Goal: Information Seeking & Learning: Learn about a topic

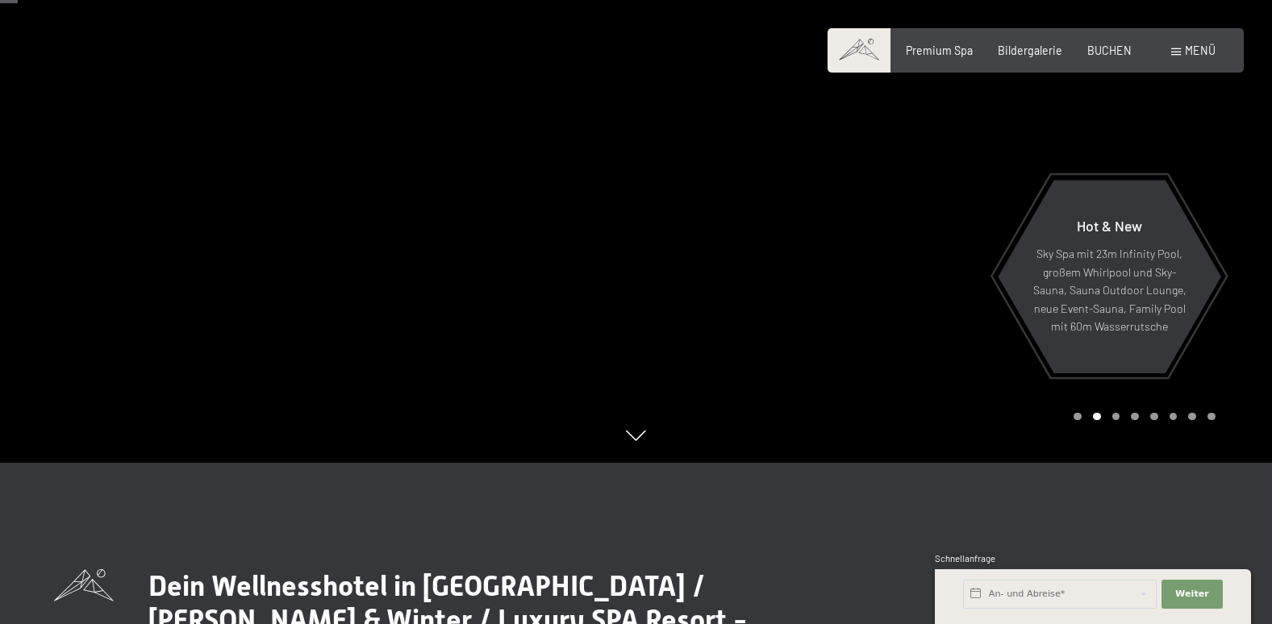
scroll to position [81, 0]
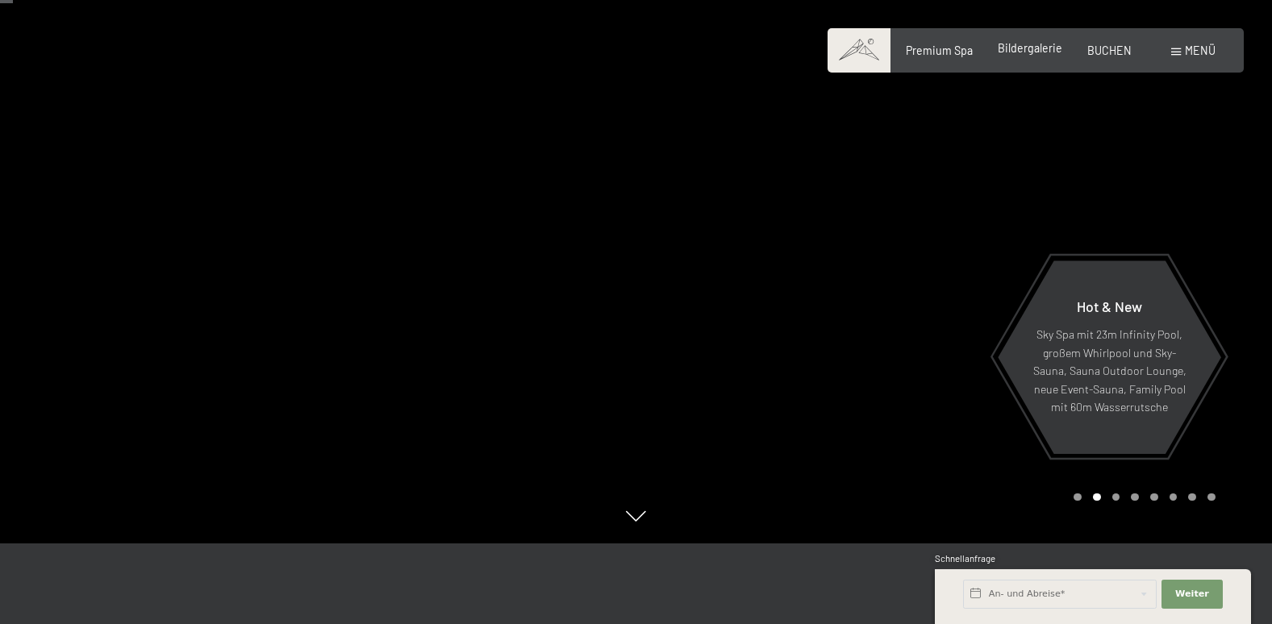
click at [1031, 56] on div "Bildergalerie" at bounding box center [1030, 48] width 65 height 16
click at [1018, 41] on span "Bildergalerie" at bounding box center [1030, 48] width 65 height 14
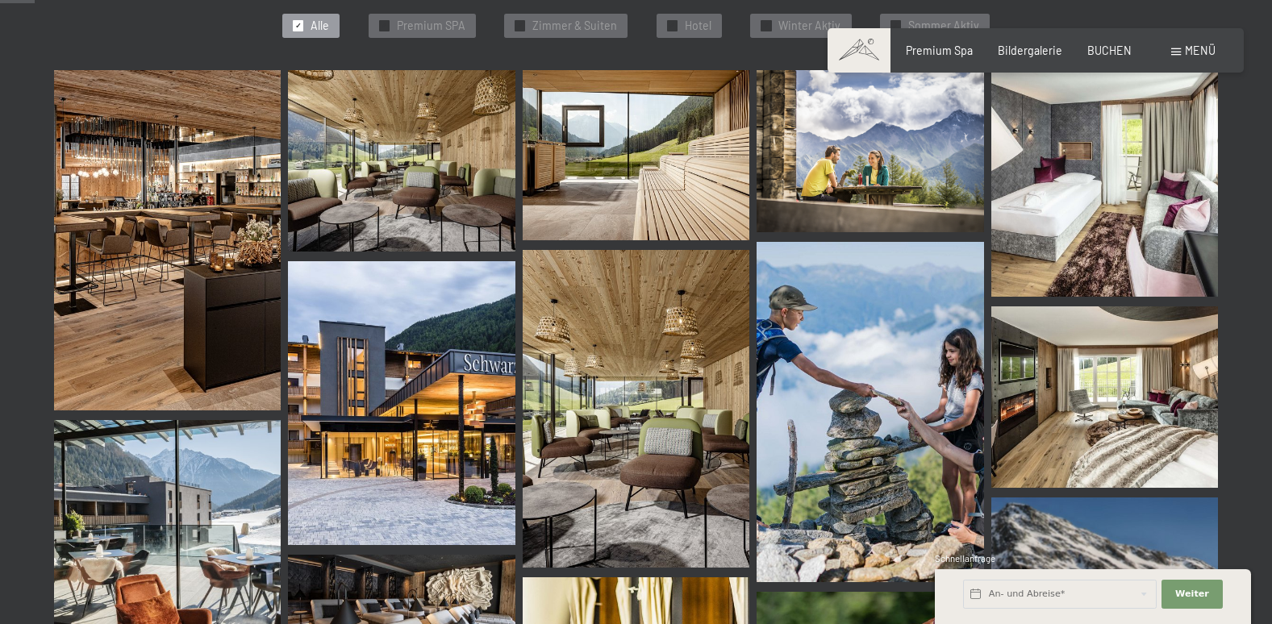
scroll to position [484, 0]
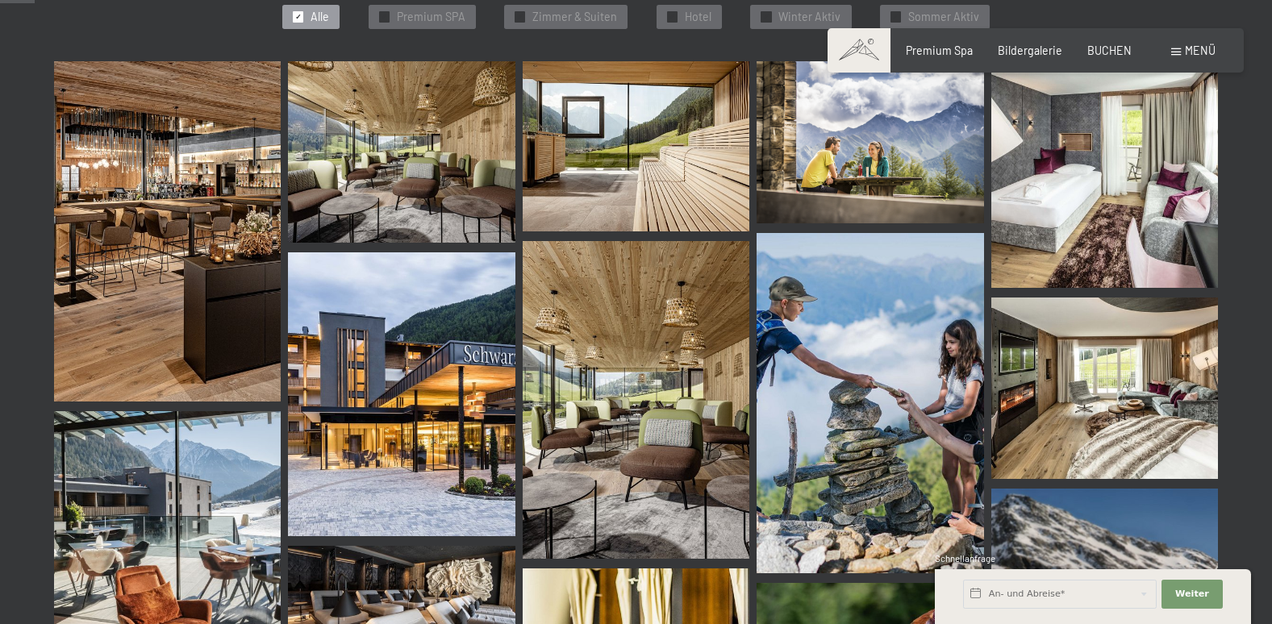
click at [466, 378] on img at bounding box center [401, 395] width 227 height 284
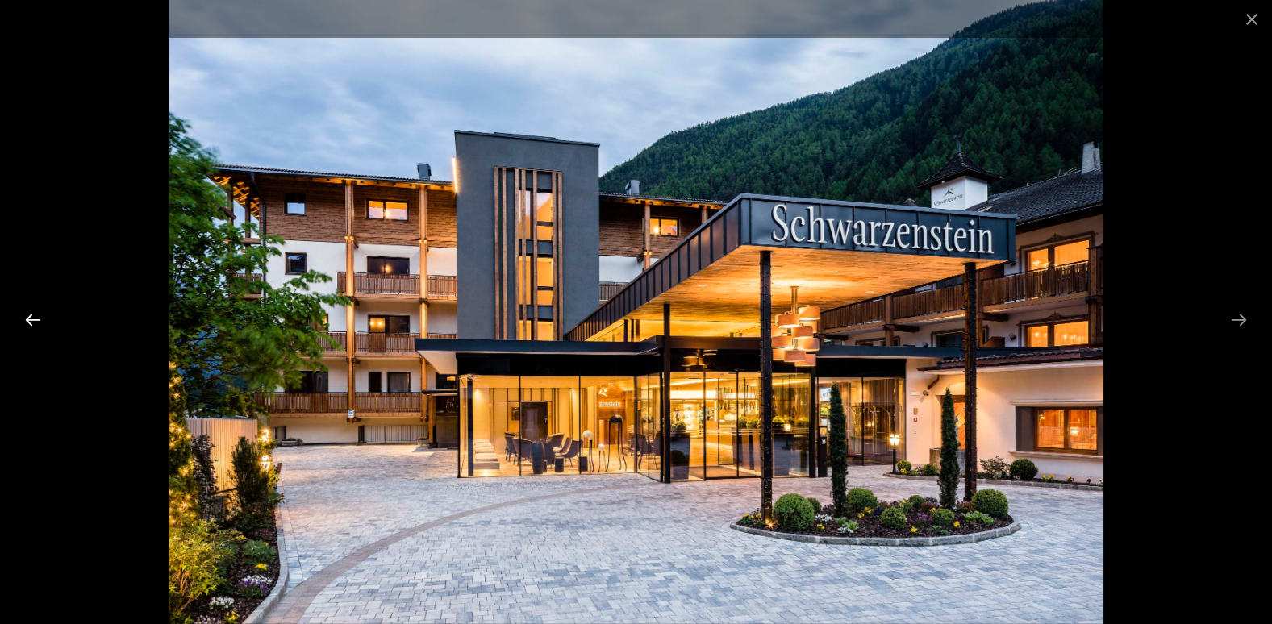
click at [38, 319] on button "Previous slide" at bounding box center [33, 319] width 34 height 31
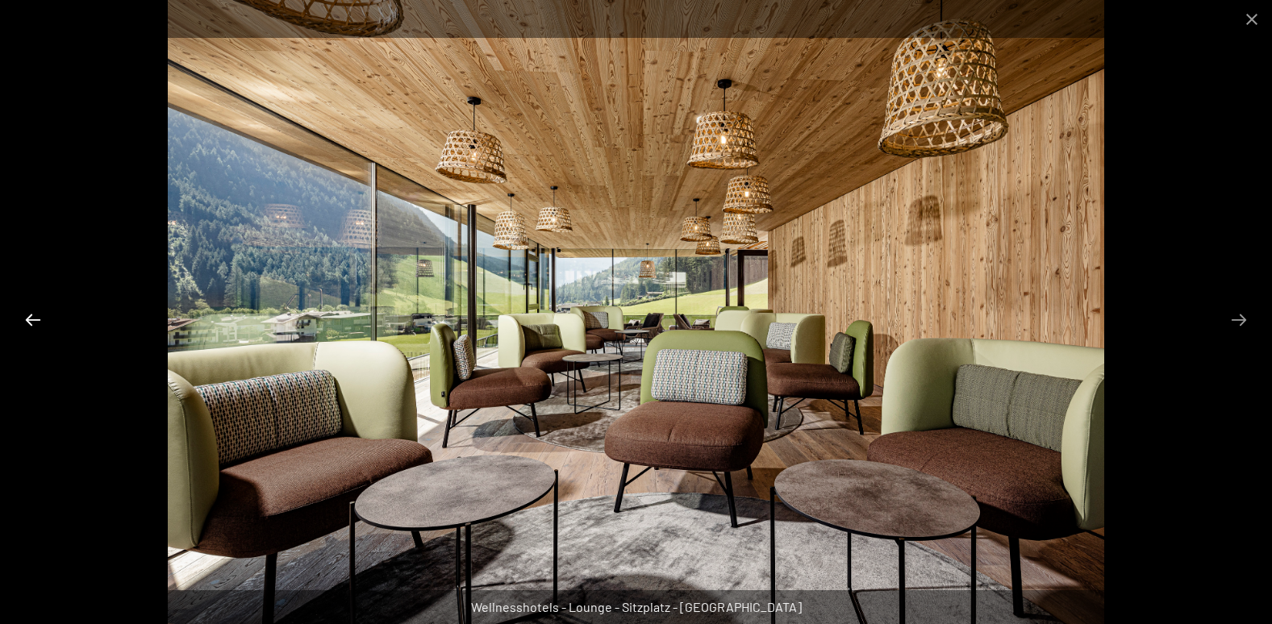
click at [38, 319] on button "Previous slide" at bounding box center [33, 319] width 34 height 31
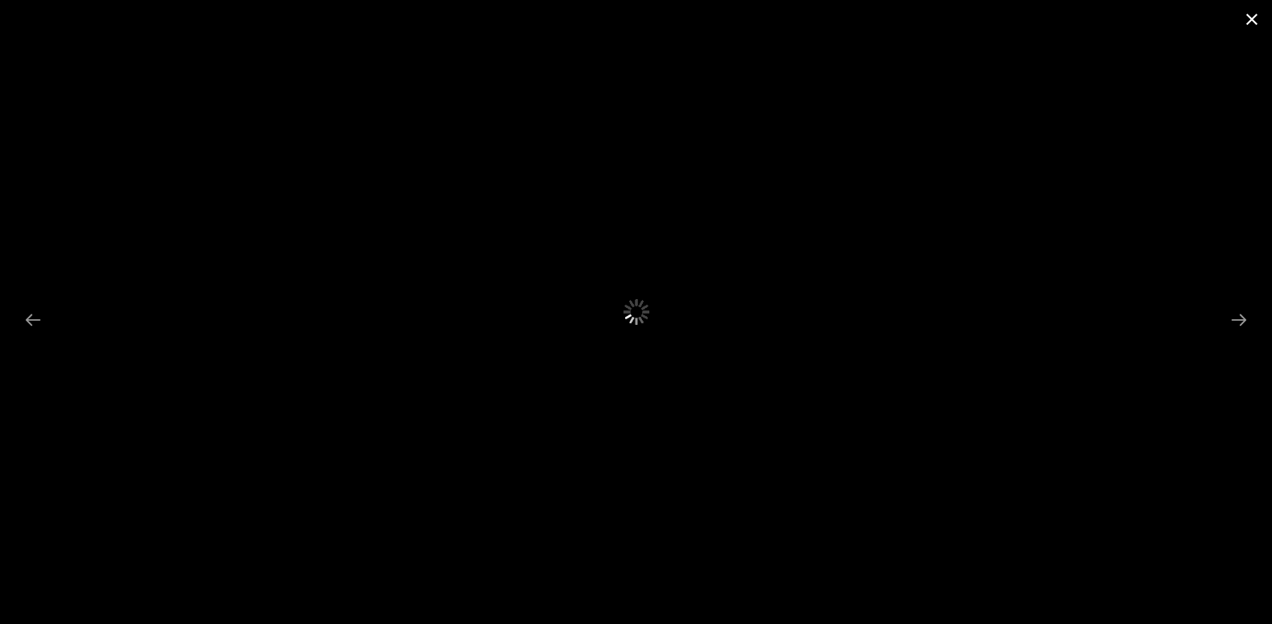
click at [1256, 6] on button "Close gallery" at bounding box center [1252, 19] width 40 height 38
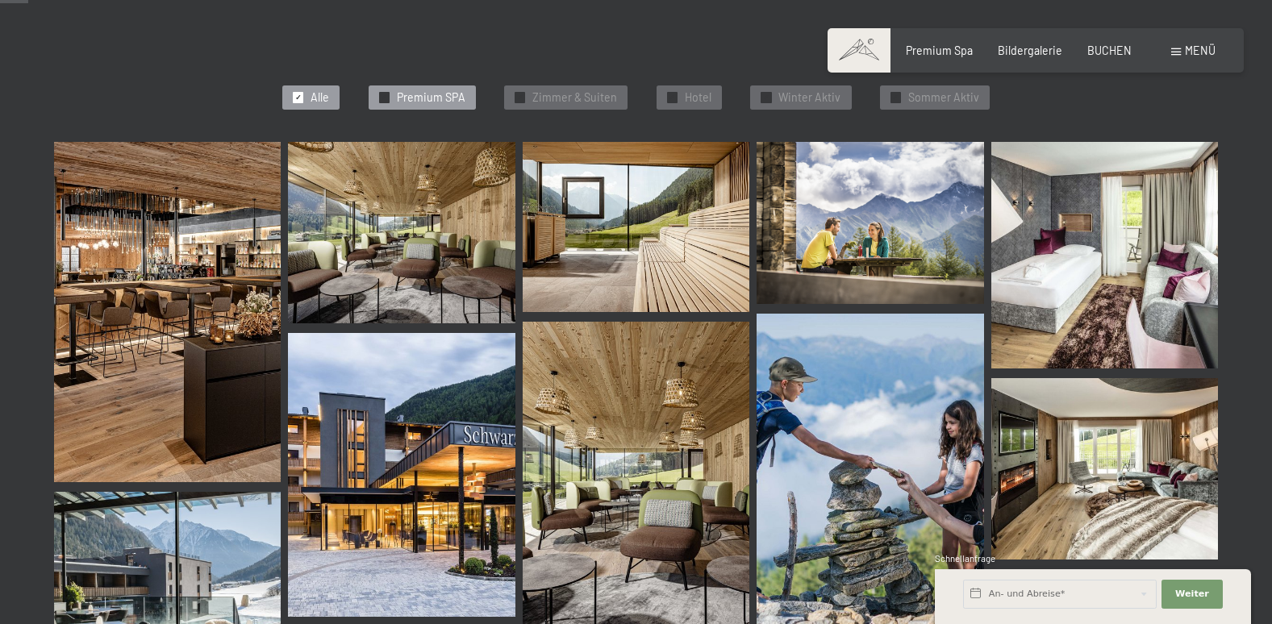
click at [407, 99] on span "Premium SPA" at bounding box center [431, 98] width 69 height 16
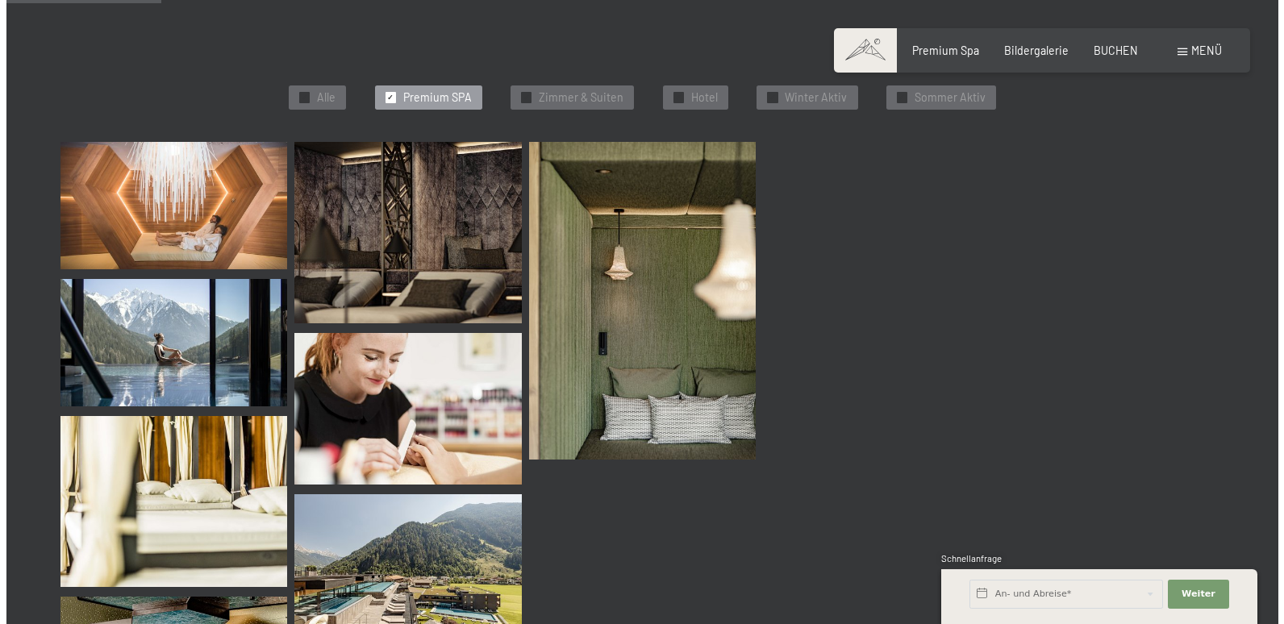
scroll to position [344, 0]
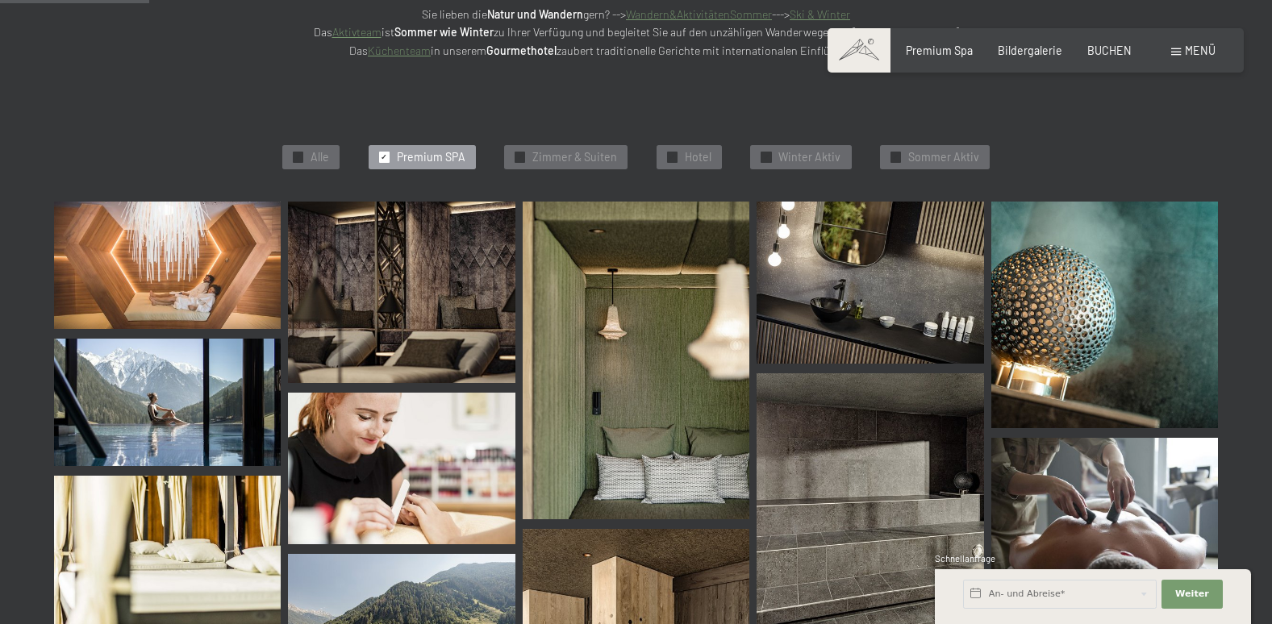
click at [145, 235] on img at bounding box center [167, 265] width 227 height 127
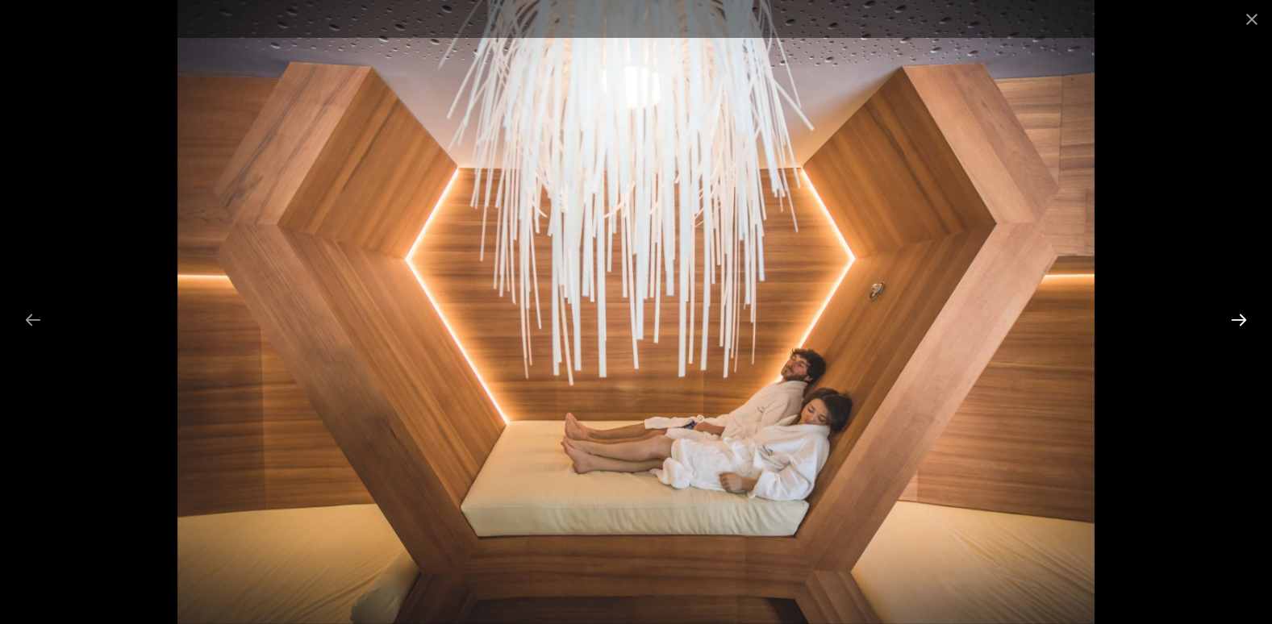
click at [1248, 325] on button "Next slide" at bounding box center [1239, 319] width 34 height 31
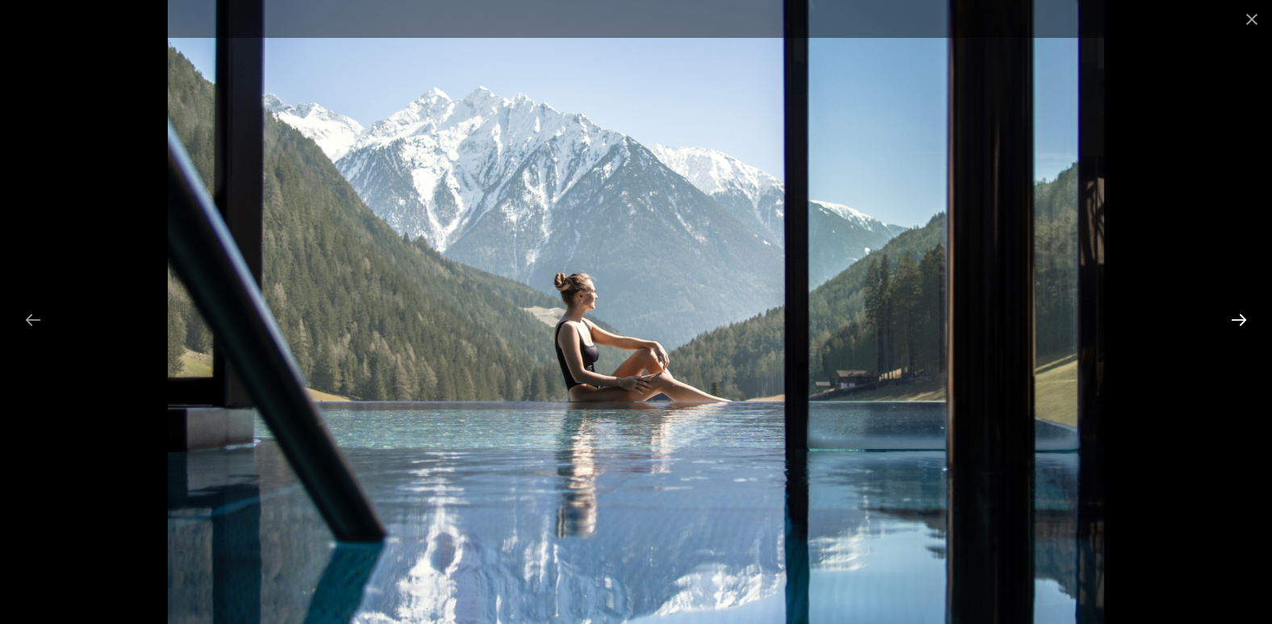
click at [1248, 325] on button "Next slide" at bounding box center [1239, 319] width 34 height 31
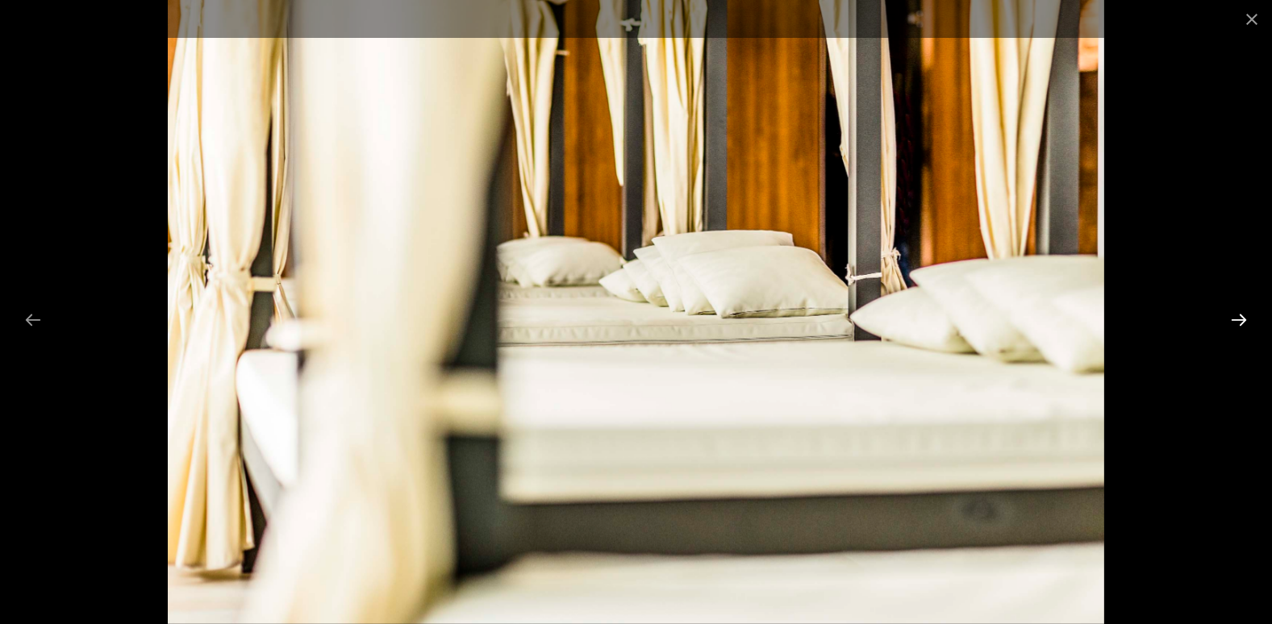
click at [1248, 325] on button "Next slide" at bounding box center [1239, 319] width 34 height 31
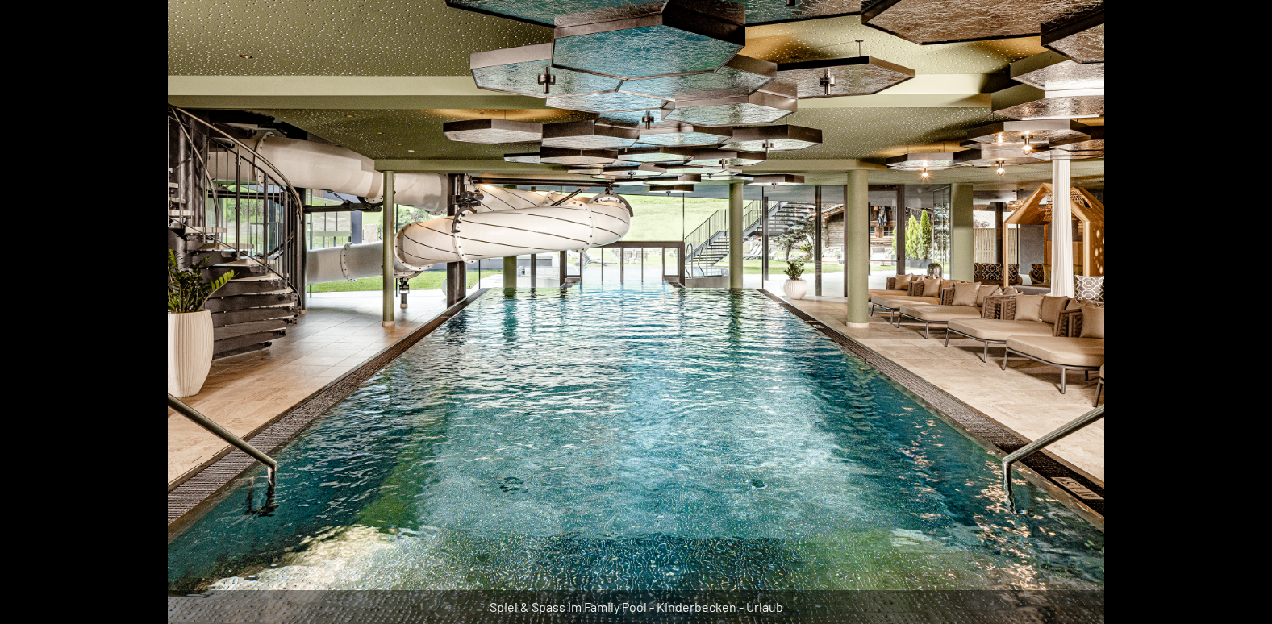
click at [1248, 325] on button "Next slide" at bounding box center [1247, 319] width 34 height 31
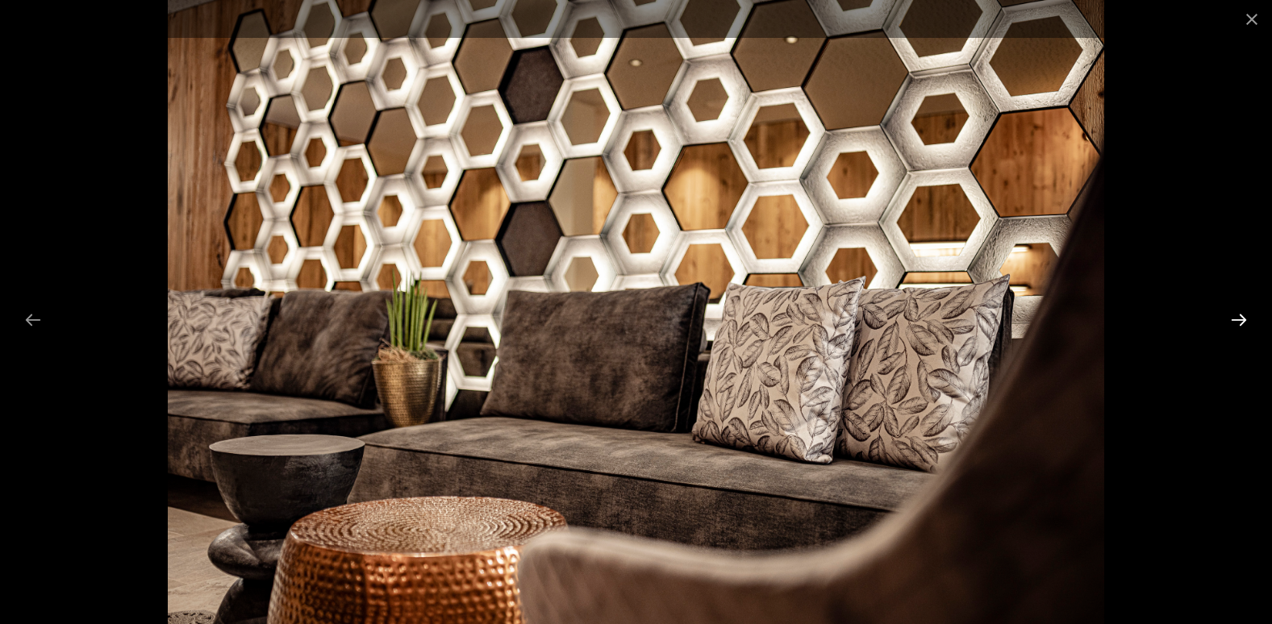
click at [1247, 325] on button "Next slide" at bounding box center [1239, 319] width 34 height 31
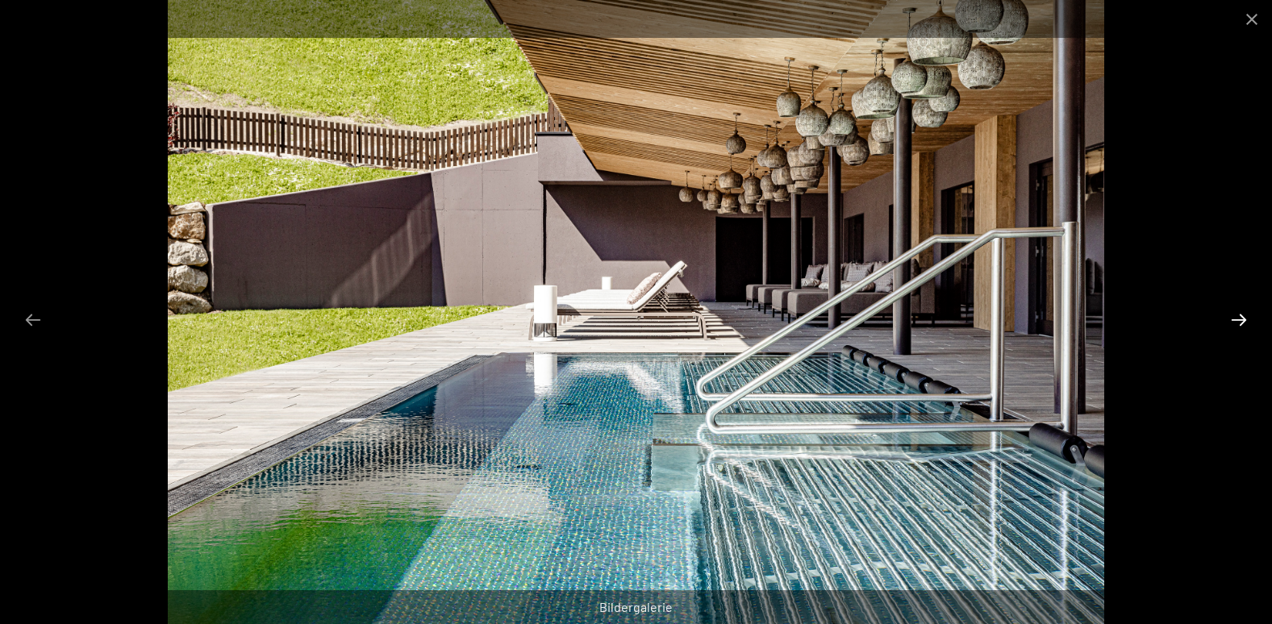
click at [1247, 325] on button "Next slide" at bounding box center [1239, 319] width 34 height 31
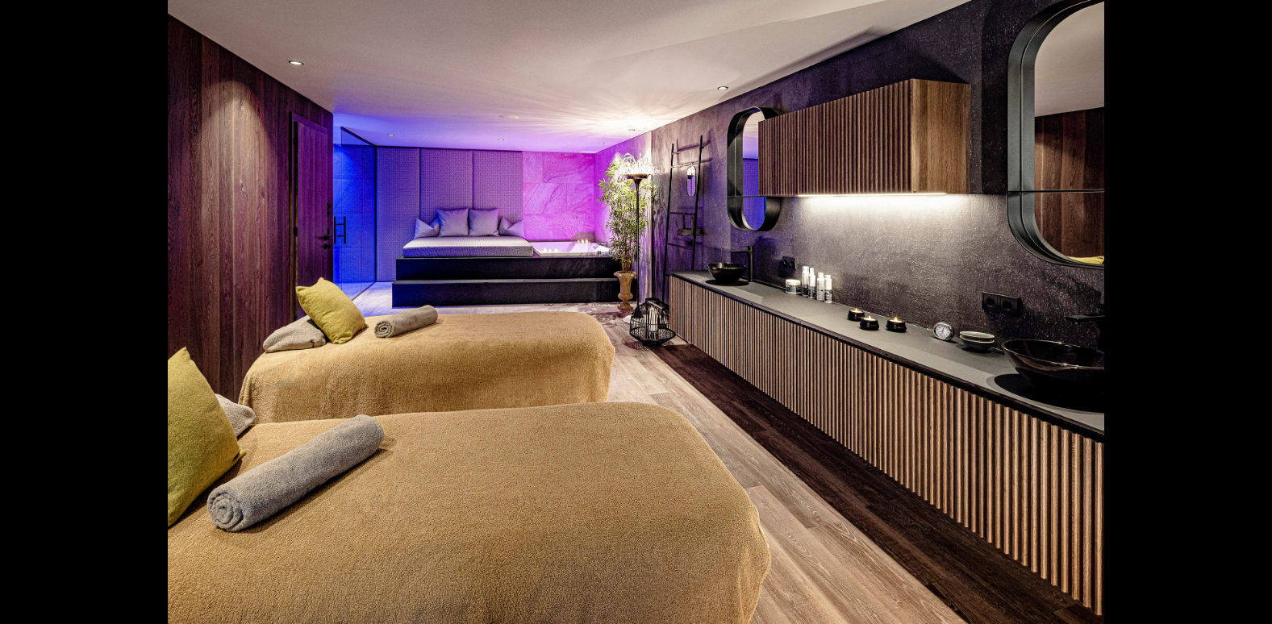
click at [1247, 325] on button "Next slide" at bounding box center [1247, 319] width 34 height 31
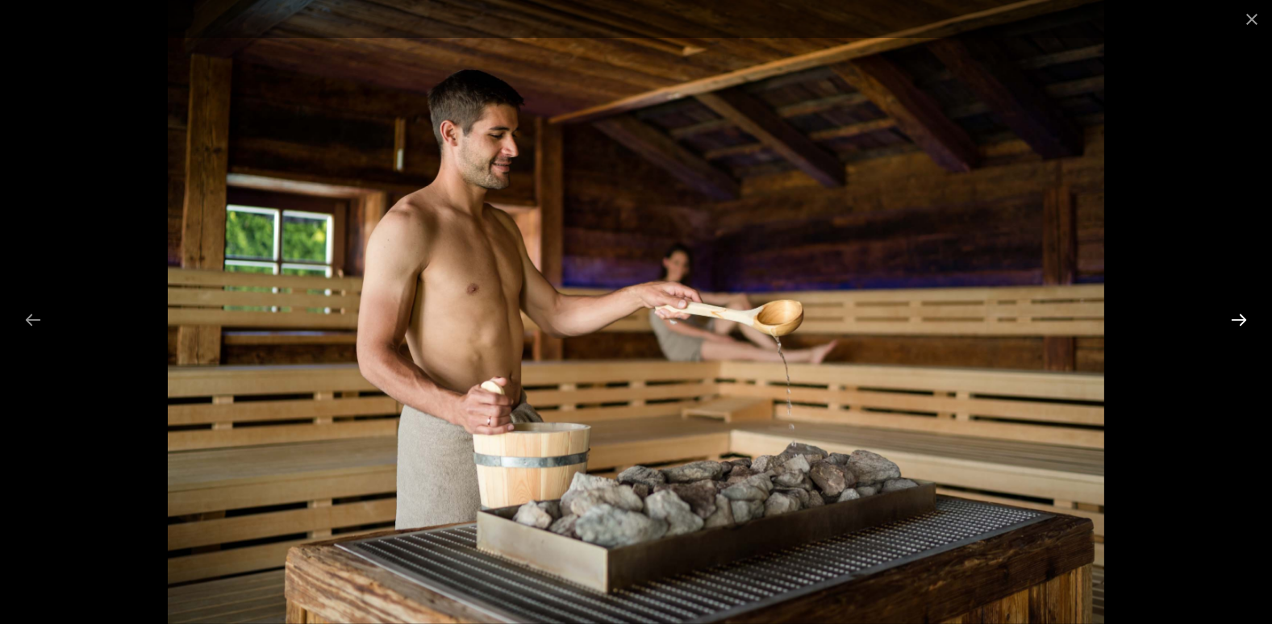
click at [1247, 325] on button "Next slide" at bounding box center [1239, 319] width 34 height 31
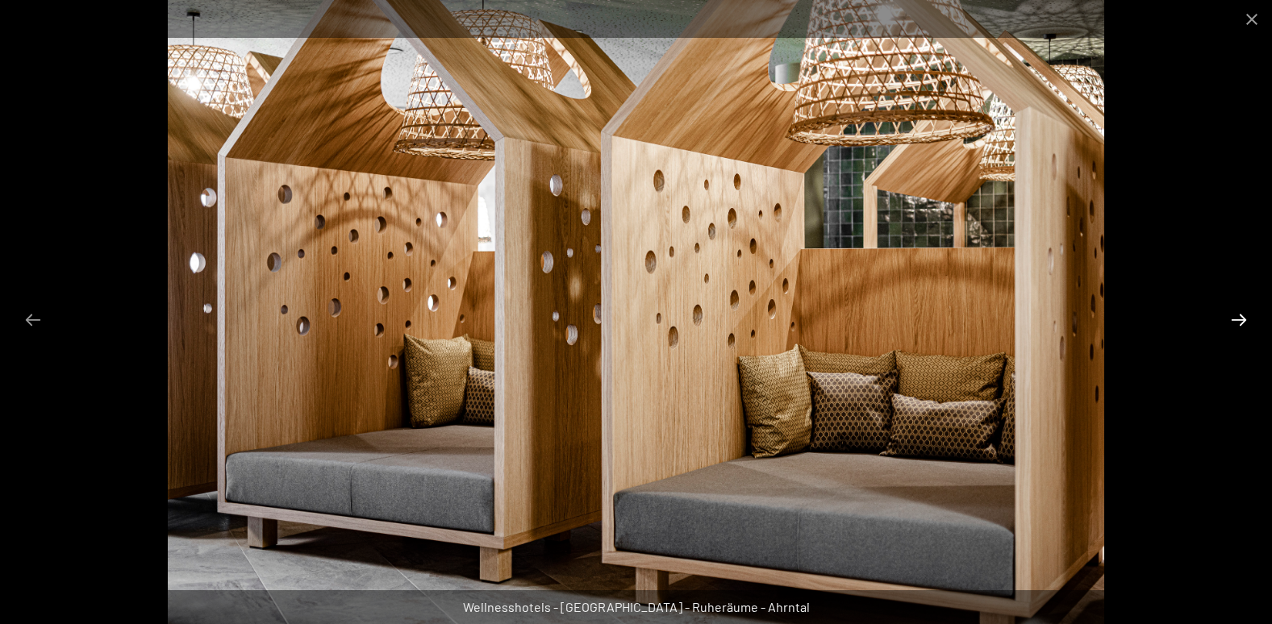
click at [1247, 325] on button "Next slide" at bounding box center [1239, 319] width 34 height 31
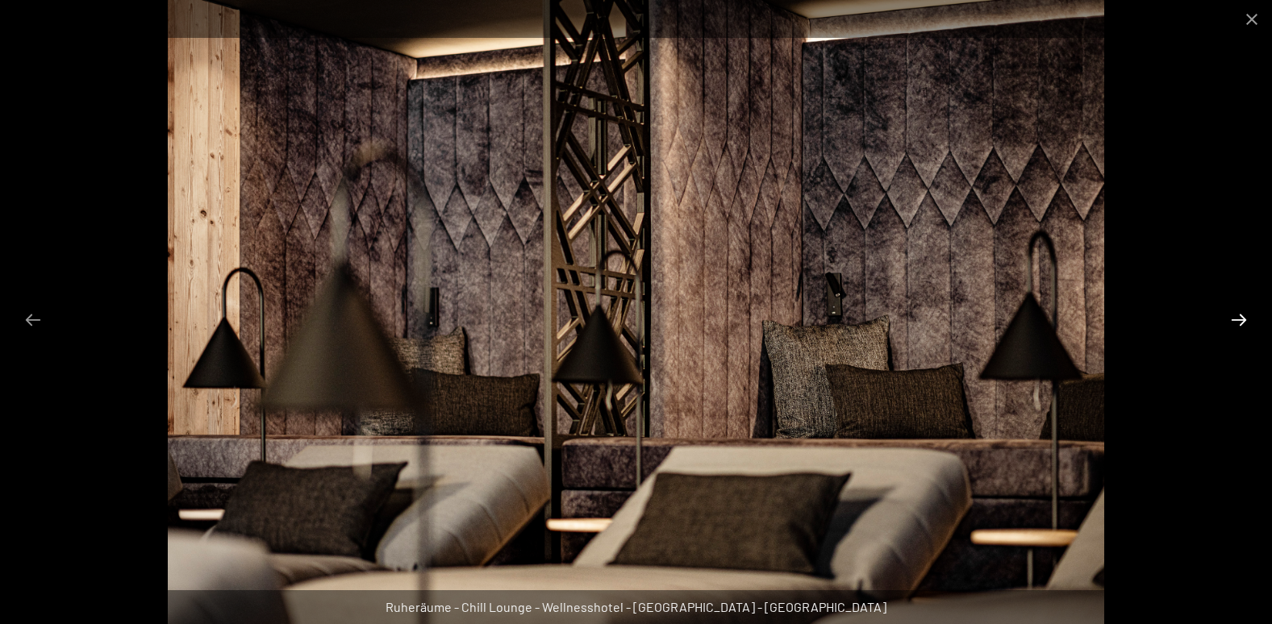
click at [1247, 325] on button "Next slide" at bounding box center [1239, 319] width 34 height 31
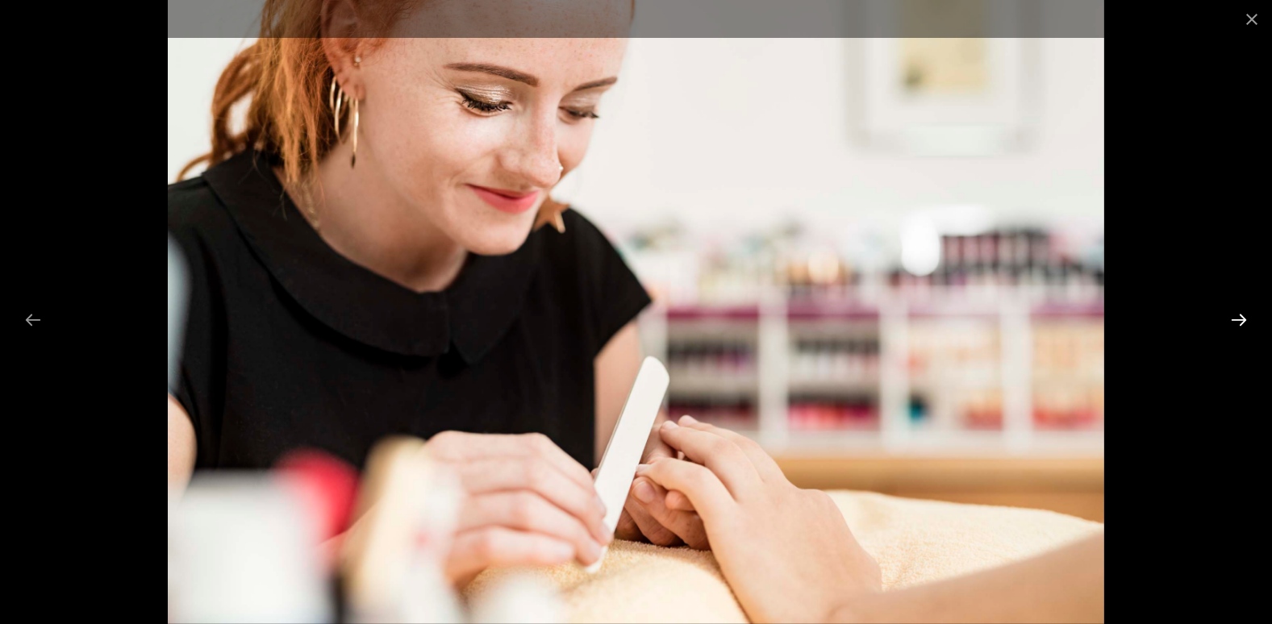
click at [1247, 325] on button "Next slide" at bounding box center [1239, 319] width 34 height 31
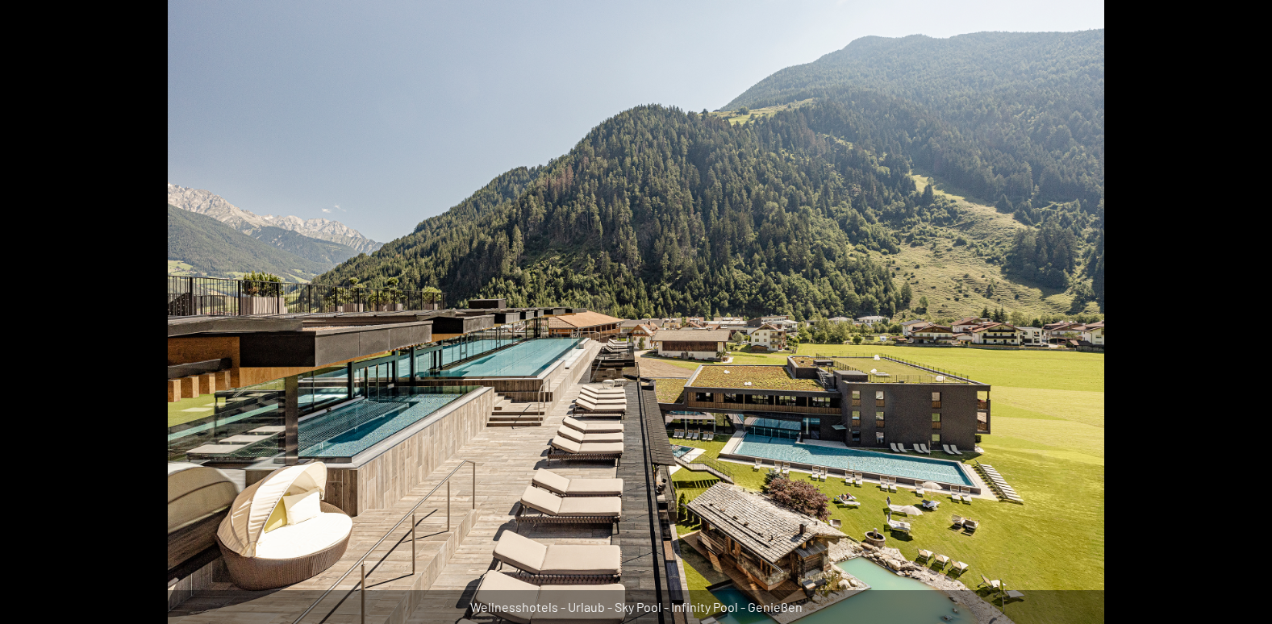
click at [1247, 325] on button "Next slide" at bounding box center [1247, 319] width 34 height 31
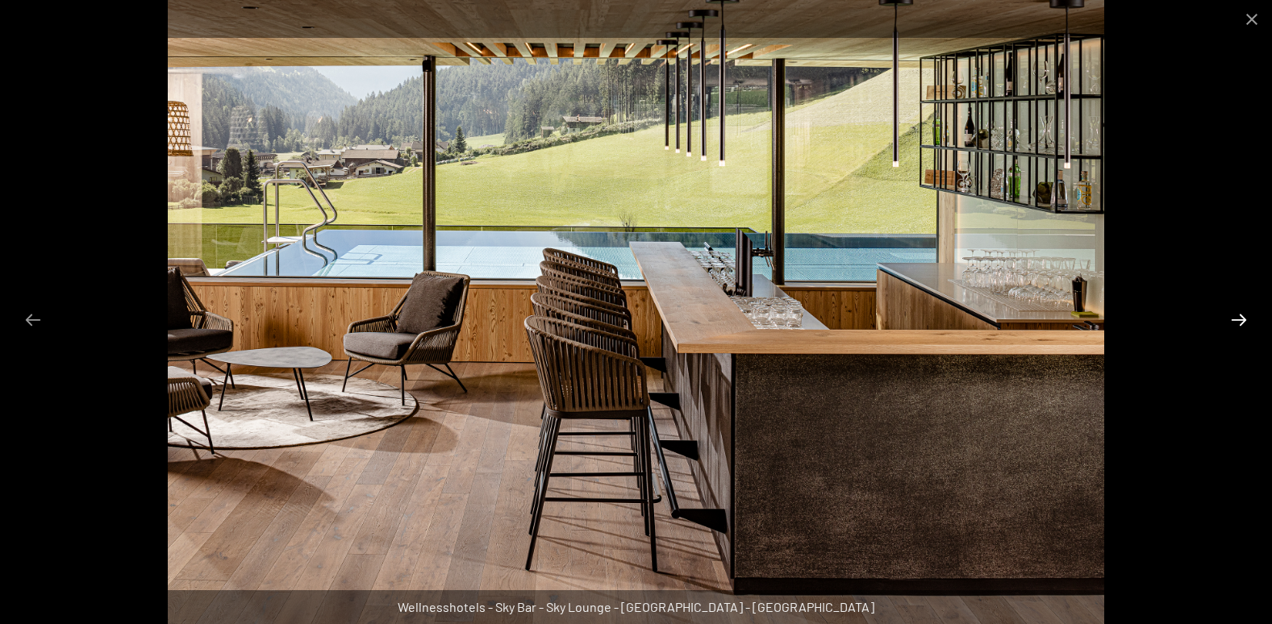
click at [1247, 325] on button "Next slide" at bounding box center [1239, 319] width 34 height 31
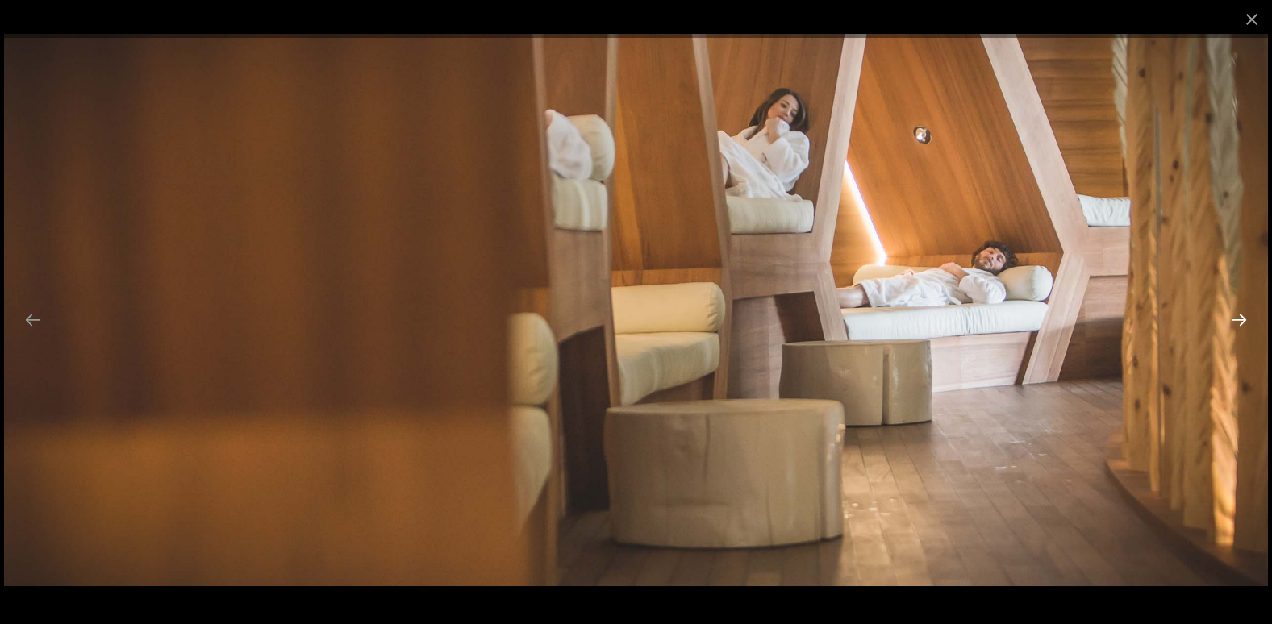
click at [1247, 325] on button "Next slide" at bounding box center [1239, 319] width 34 height 31
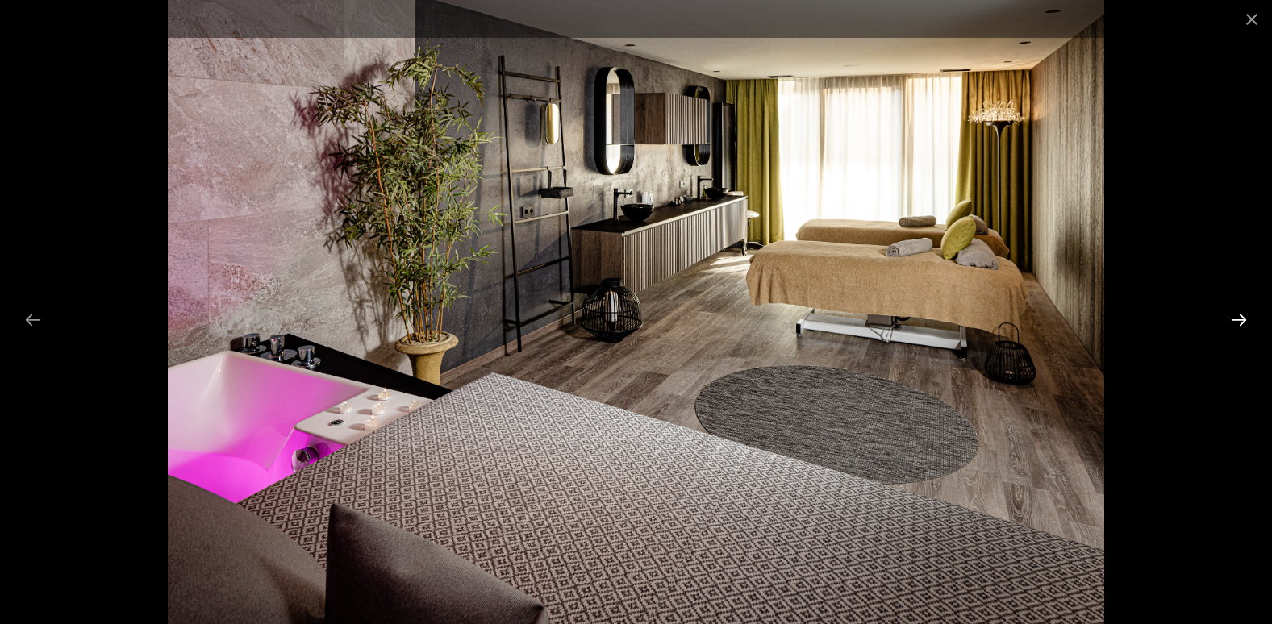
click at [1247, 325] on button "Next slide" at bounding box center [1239, 319] width 34 height 31
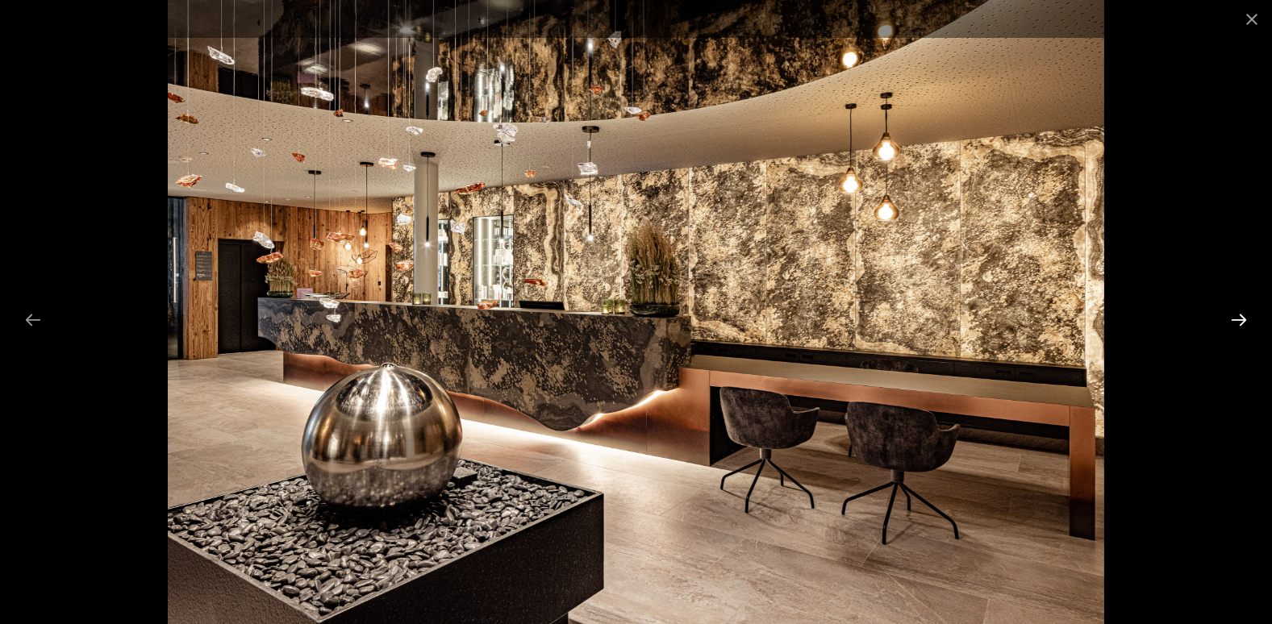
click at [1247, 325] on button "Next slide" at bounding box center [1239, 319] width 34 height 31
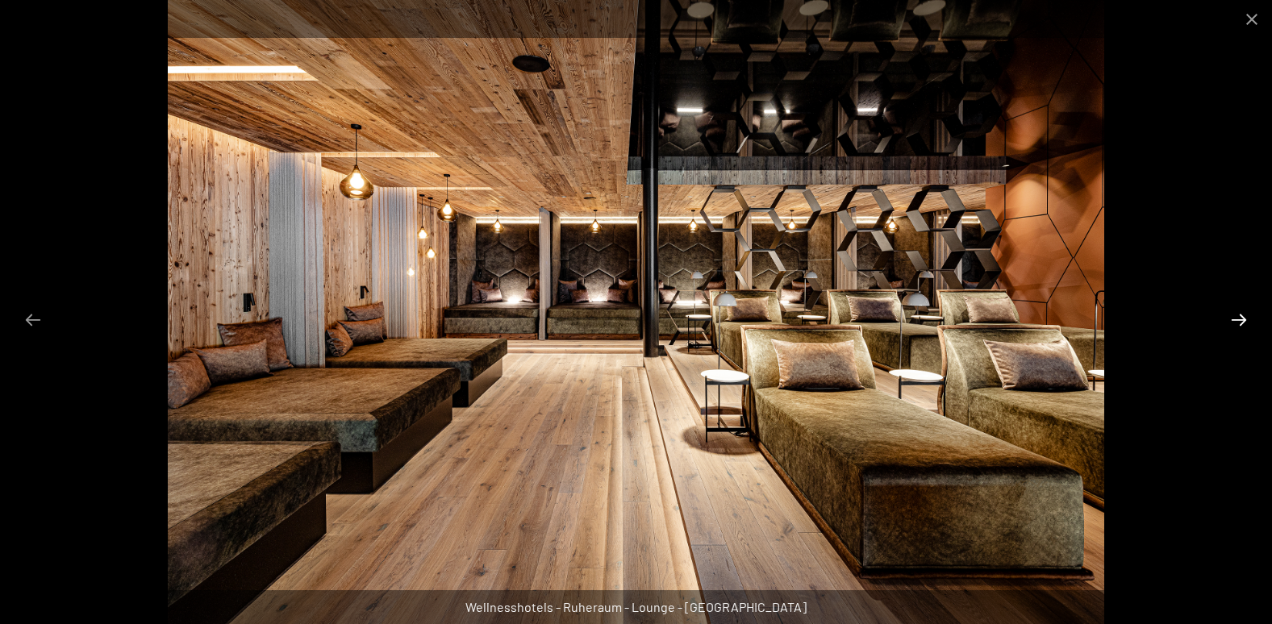
click at [1247, 325] on button "Next slide" at bounding box center [1239, 319] width 34 height 31
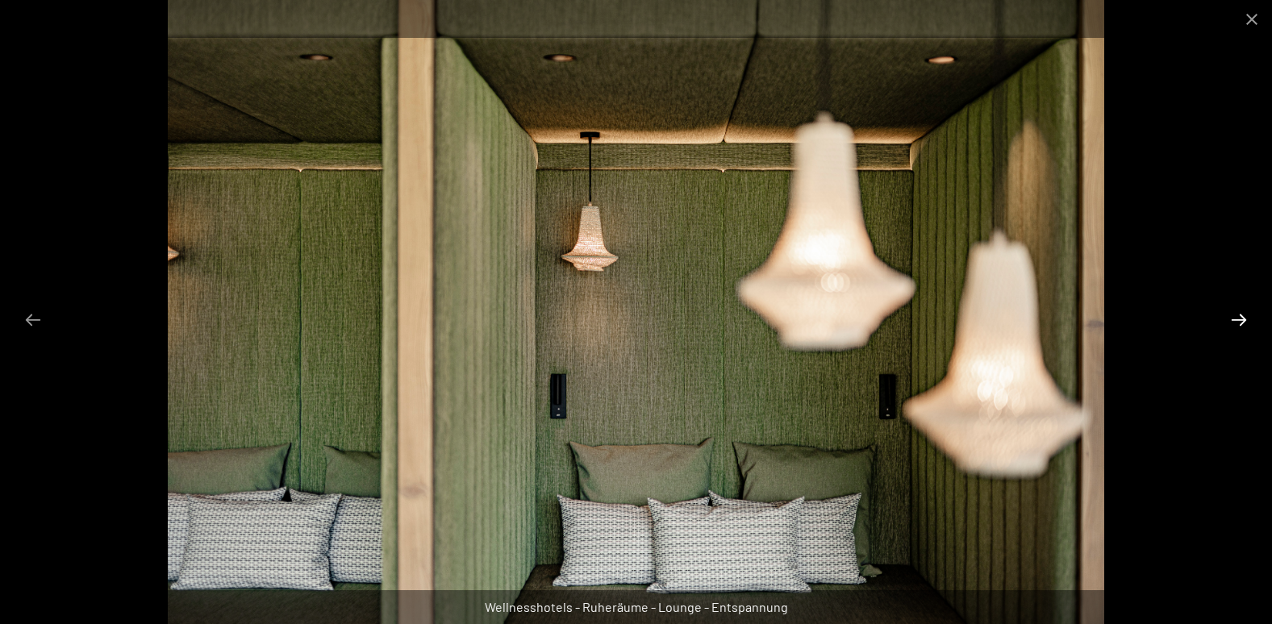
click at [1247, 325] on button "Next slide" at bounding box center [1239, 319] width 34 height 31
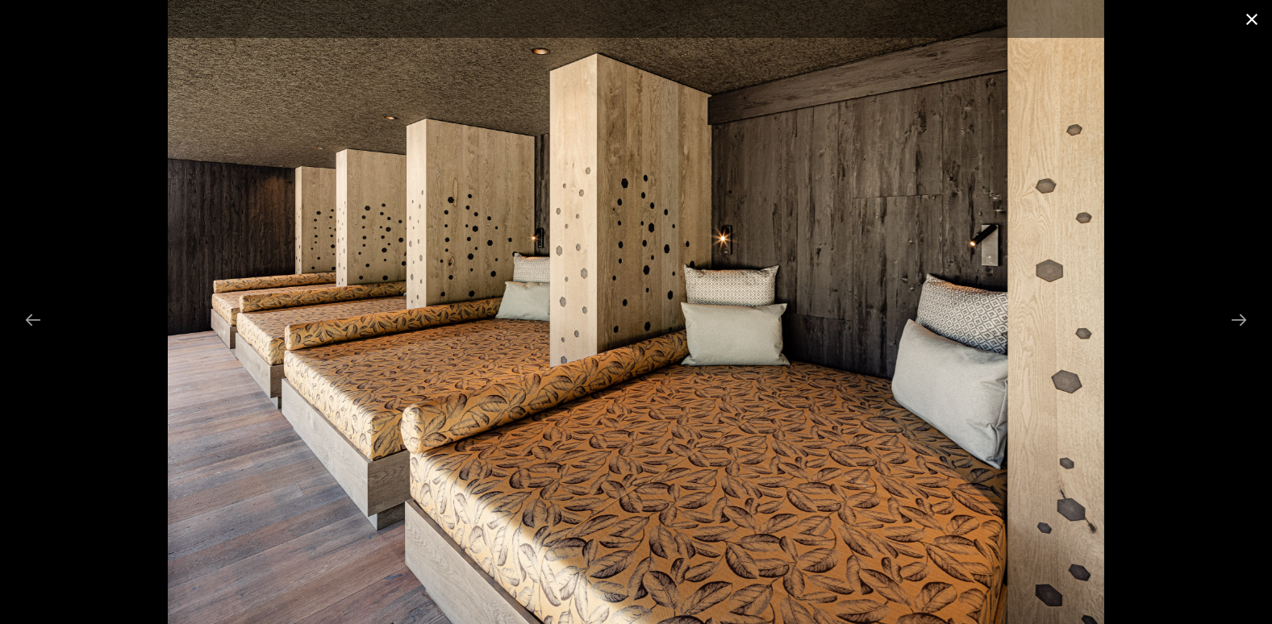
click at [1253, 14] on button "Close gallery" at bounding box center [1252, 19] width 40 height 38
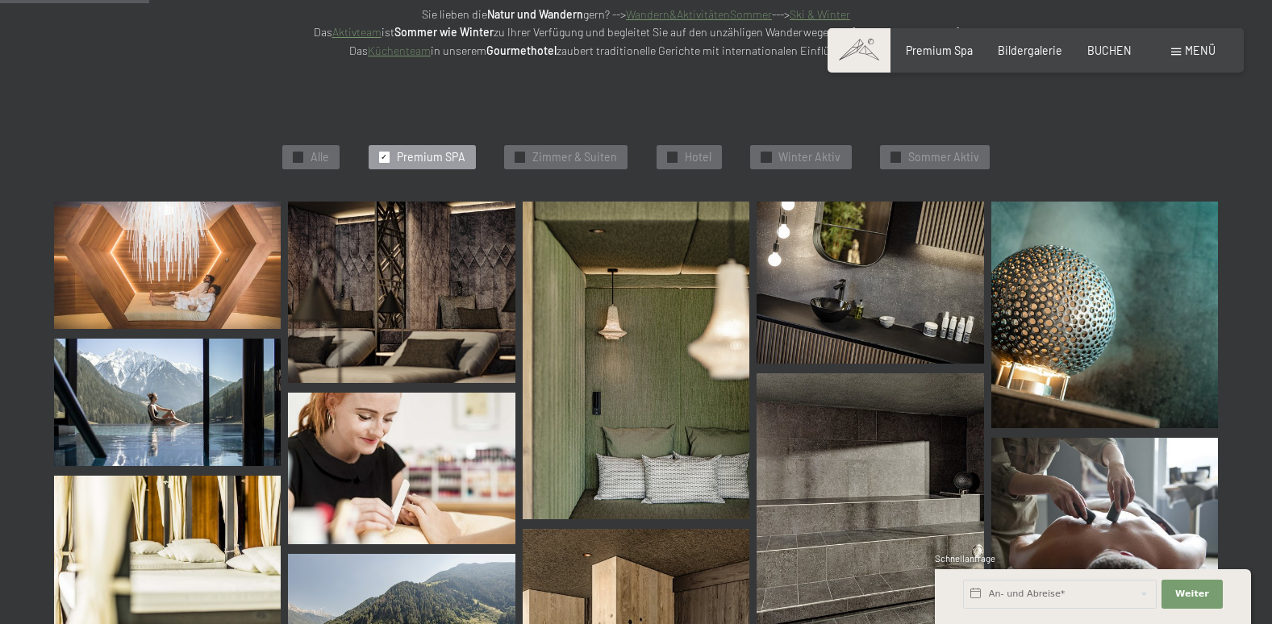
click at [382, 148] on div "✓ Premium SPA" at bounding box center [422, 157] width 107 height 24
click at [380, 148] on div "✓ Premium SPA" at bounding box center [422, 157] width 107 height 24
click at [386, 159] on span "✓" at bounding box center [384, 157] width 6 height 10
click at [386, 152] on span "✓" at bounding box center [384, 157] width 6 height 10
click at [1188, 51] on span "Menü" at bounding box center [1200, 51] width 31 height 14
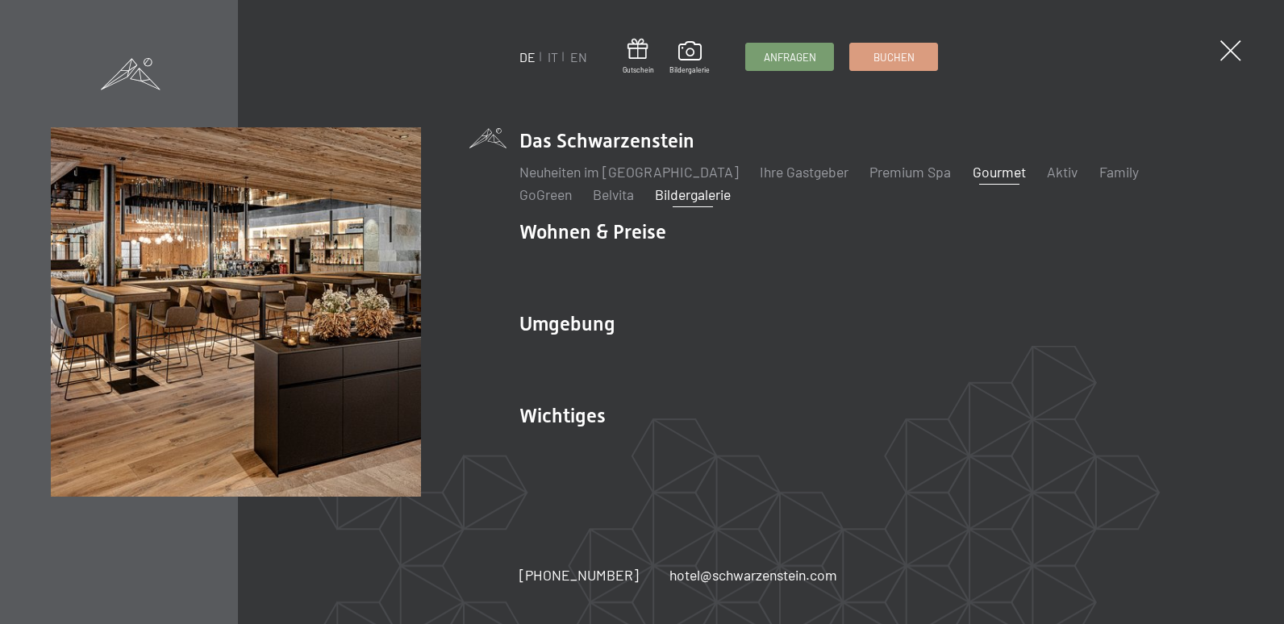
click at [973, 166] on link "Gourmet" at bounding box center [999, 172] width 53 height 18
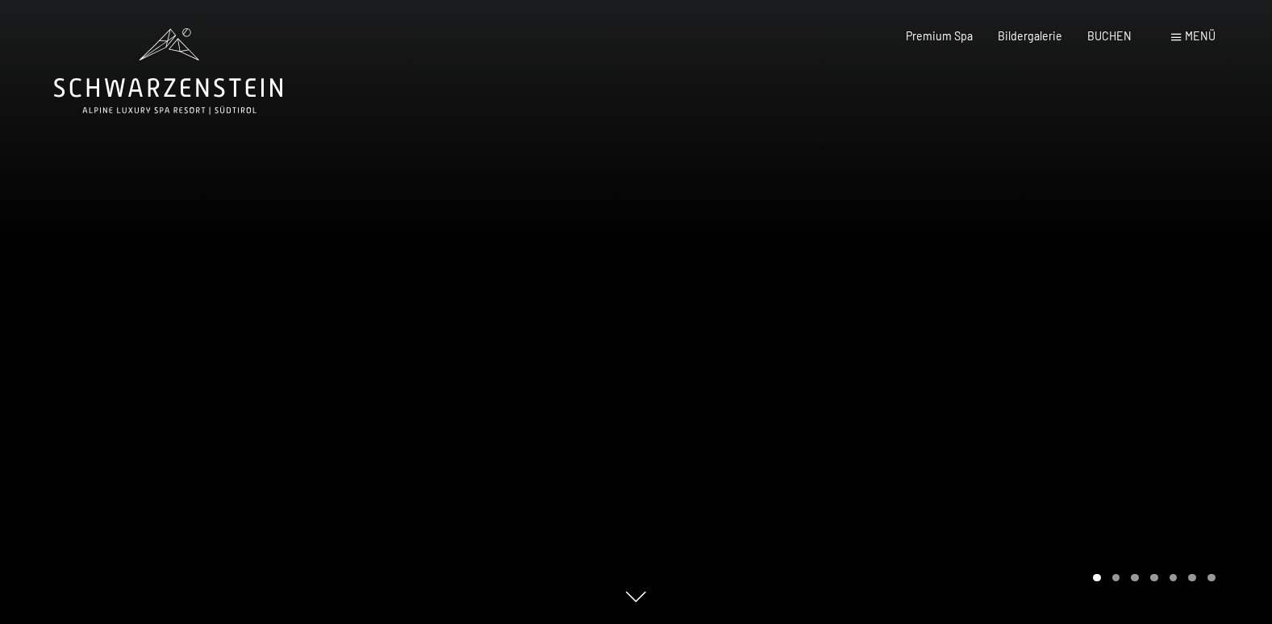
click at [1192, 512] on div at bounding box center [955, 312] width 637 height 624
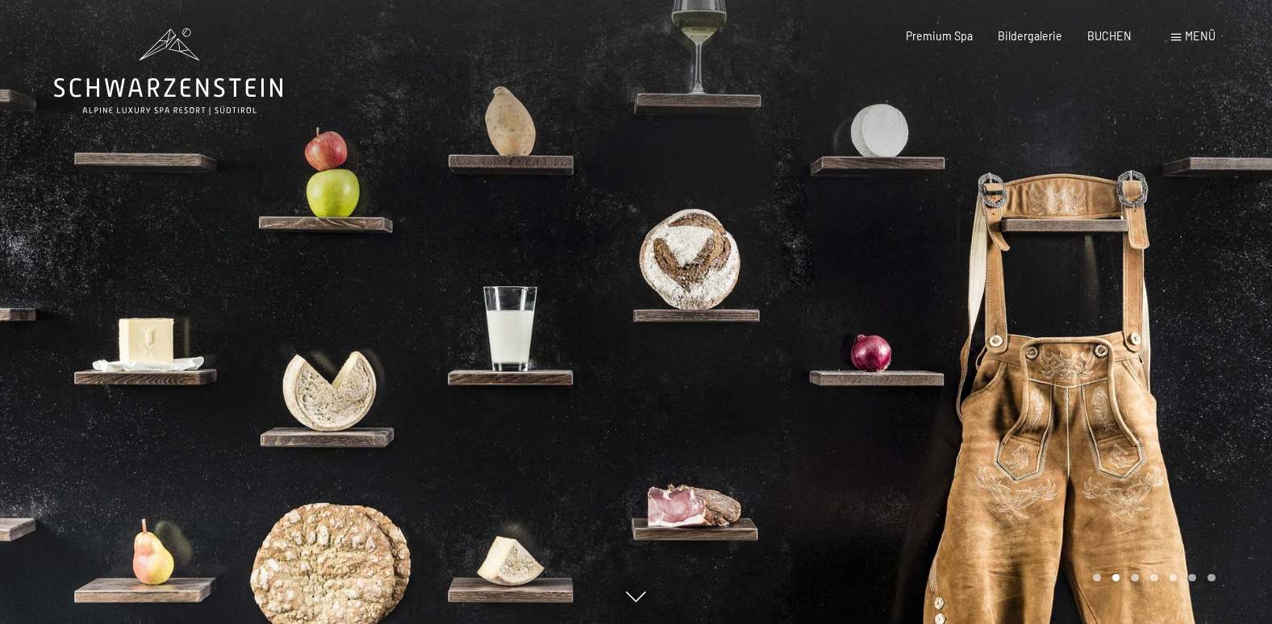
click at [1212, 508] on div at bounding box center [955, 312] width 637 height 624
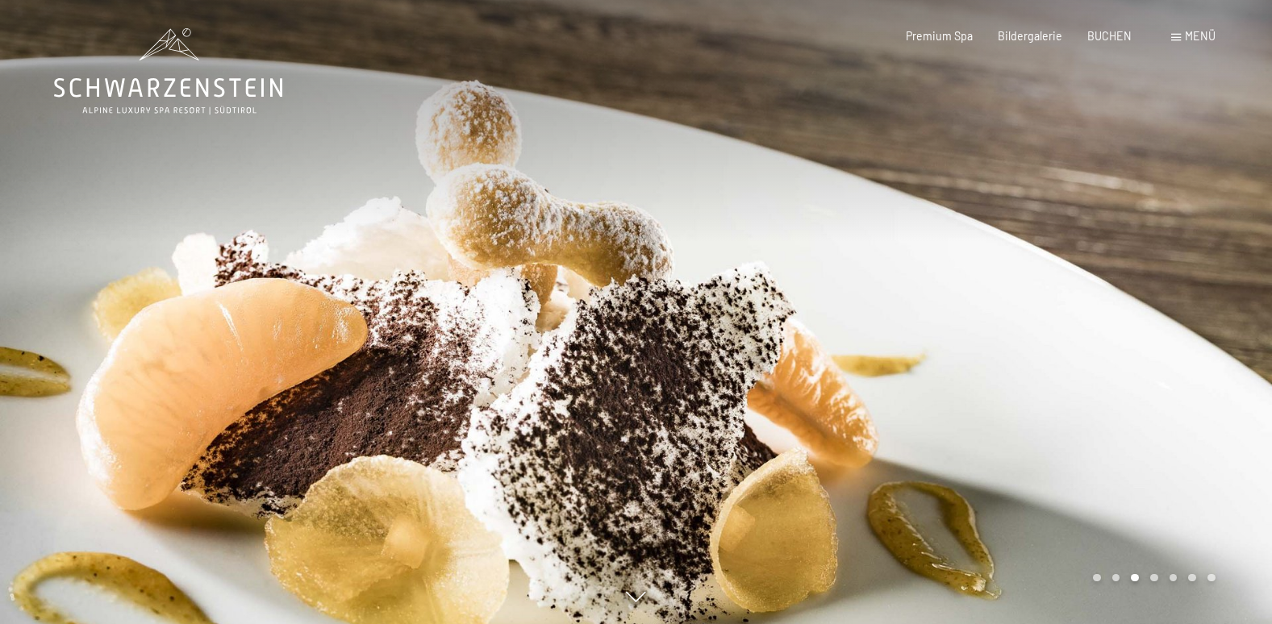
click at [1212, 508] on div at bounding box center [955, 312] width 637 height 624
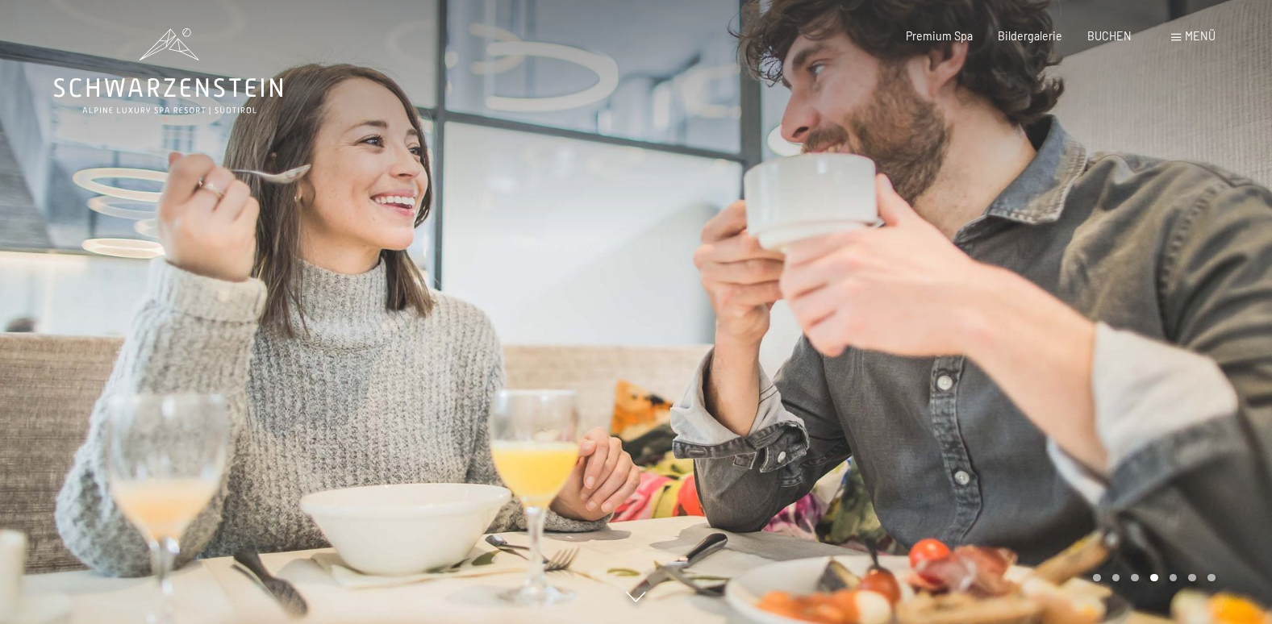
click at [1212, 508] on div at bounding box center [955, 312] width 637 height 624
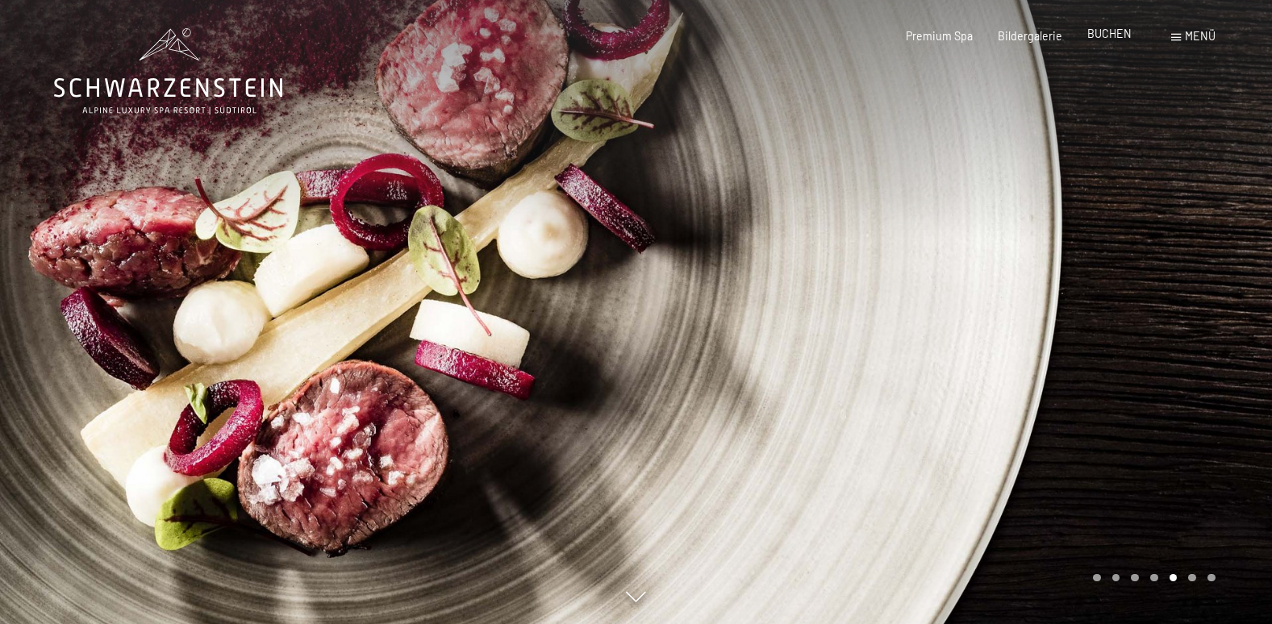
click at [1097, 32] on span "BUCHEN" at bounding box center [1109, 34] width 44 height 14
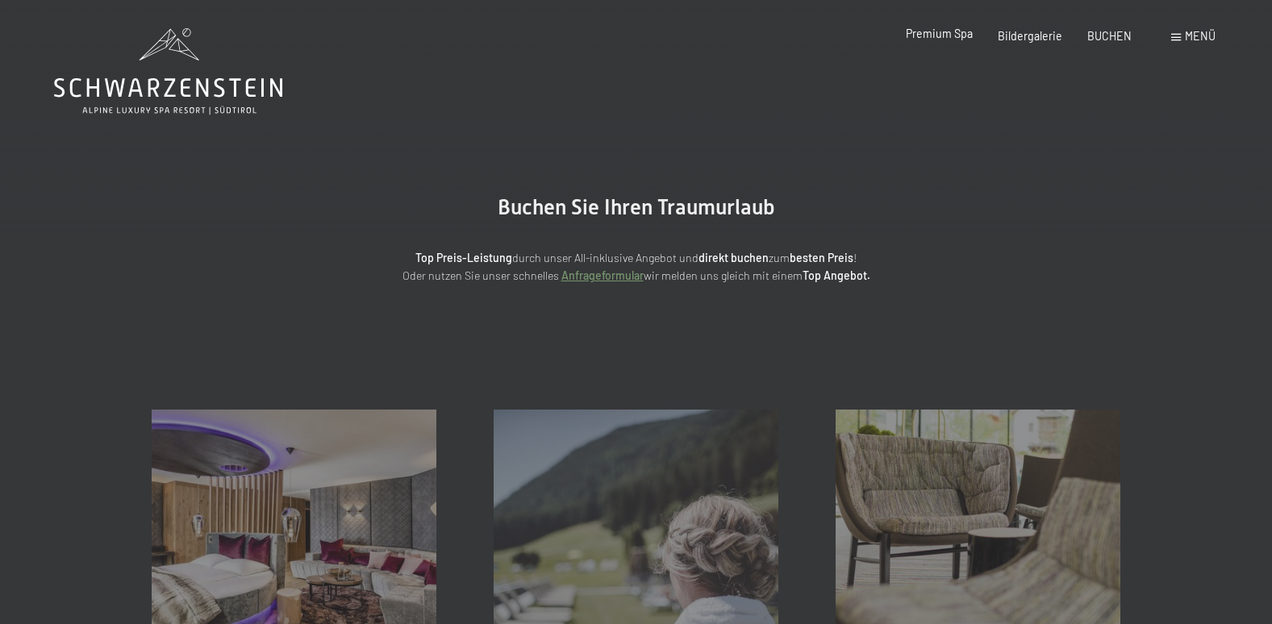
click at [973, 39] on span "Premium Spa" at bounding box center [939, 34] width 67 height 14
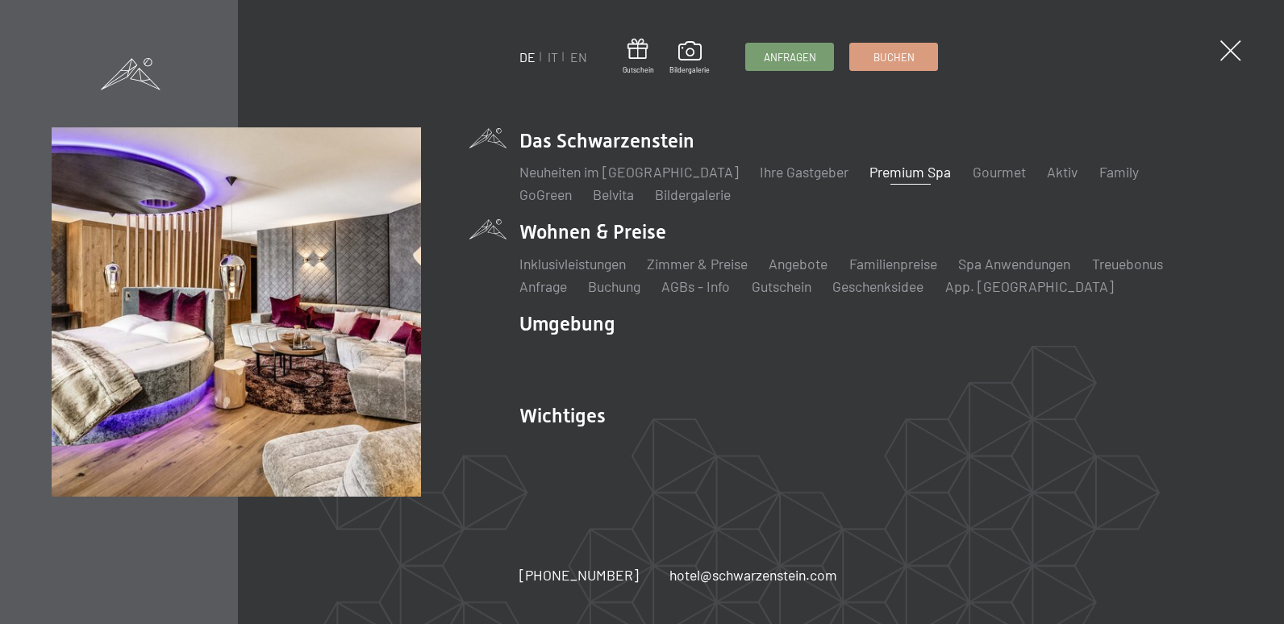
click at [692, 248] on div "Inklusivleistungen Zimmer & Preise Liste Angebote Liste Familienpreise Spa Anwe…" at bounding box center [877, 272] width 714 height 50
click at [696, 259] on link "Zimmer & Preise" at bounding box center [697, 264] width 101 height 18
click at [692, 266] on link "Zimmer & Preise" at bounding box center [697, 264] width 101 height 18
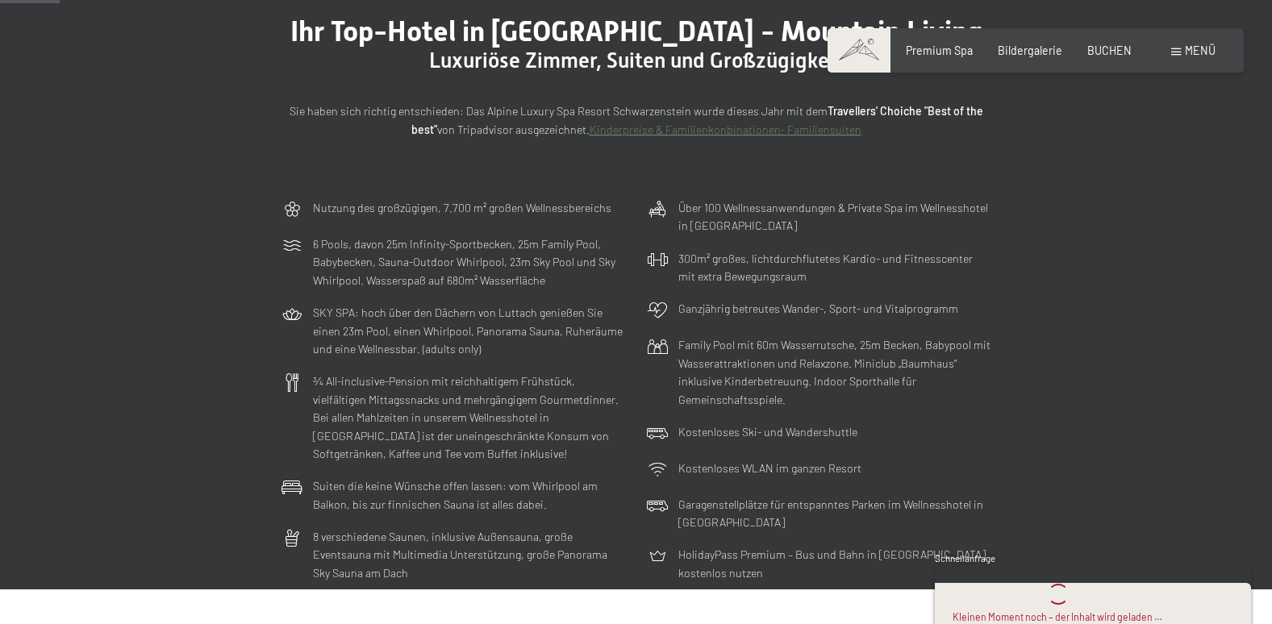
scroll to position [81, 0]
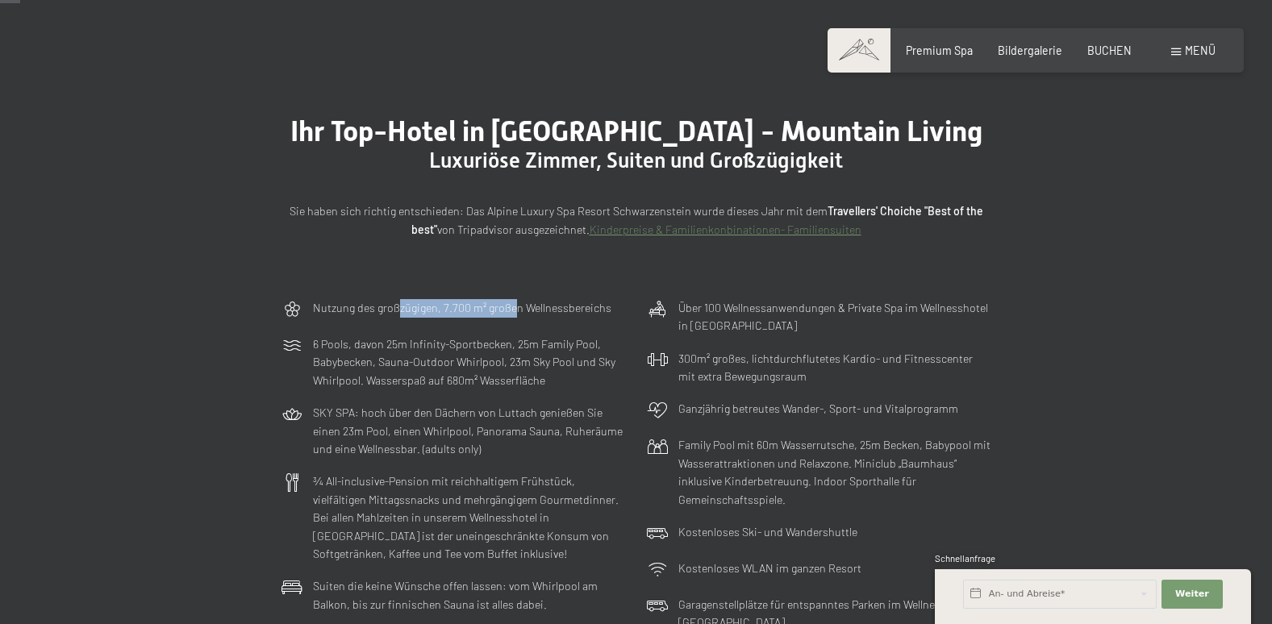
drag, startPoint x: 399, startPoint y: 309, endPoint x: 515, endPoint y: 306, distance: 116.2
click at [515, 306] on p "Nutzung des großzügigen, 7.700 m² großen Wellnessbereichs" at bounding box center [462, 308] width 298 height 19
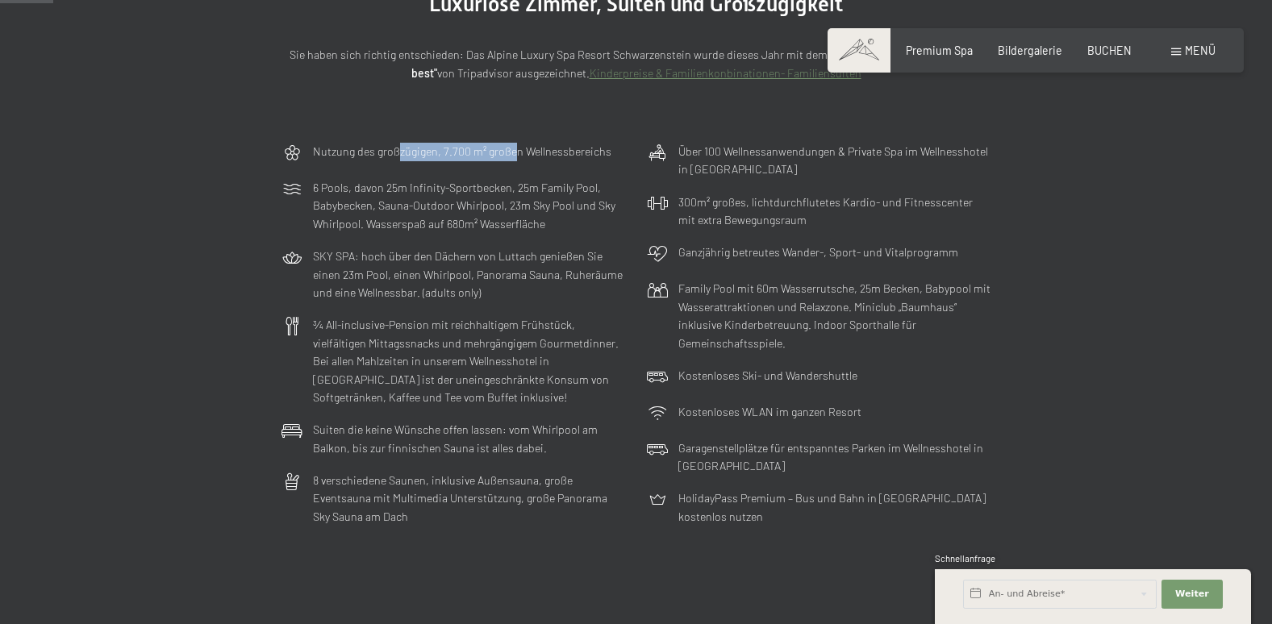
scroll to position [242, 0]
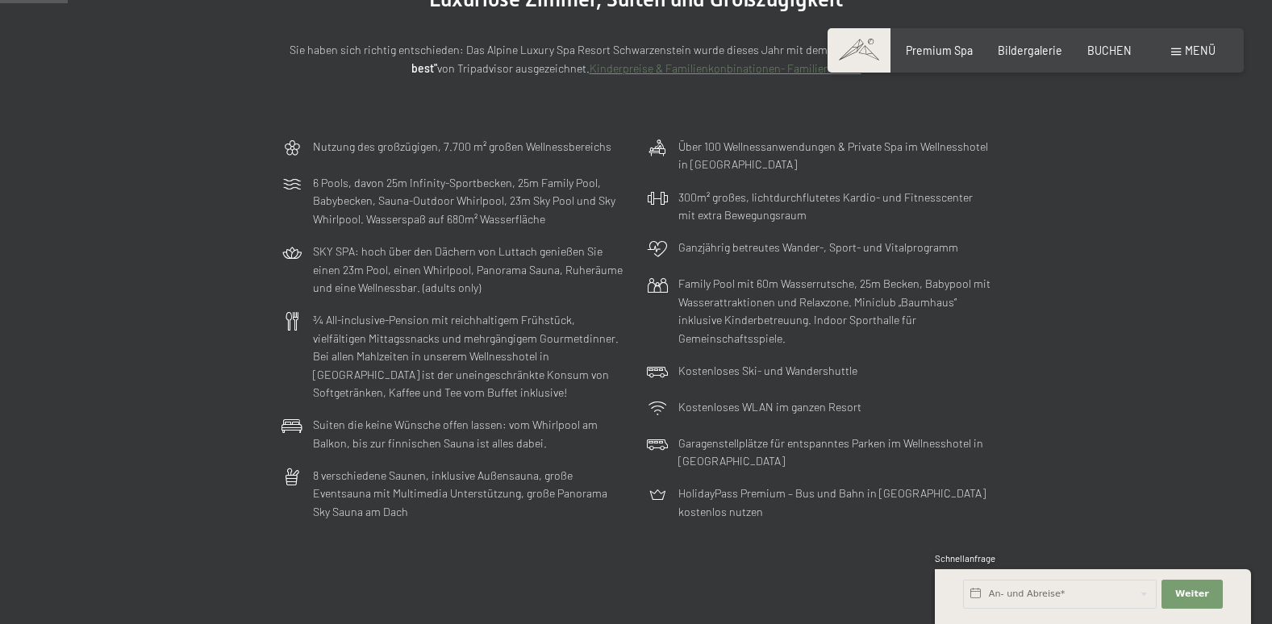
click at [319, 321] on div "¾ All-inclusive-Pension mit reichhaltigem Frühstück, vielfältigen Mittagssnacks…" at bounding box center [453, 356] width 358 height 105
drag, startPoint x: 319, startPoint y: 321, endPoint x: 503, endPoint y: 330, distance: 184.1
click at [503, 330] on p "¾ All-inclusive-Pension mit reichhaltigem Frühstück, vielfältigen Mittagssnacks…" at bounding box center [469, 356] width 313 height 91
drag, startPoint x: 699, startPoint y: 199, endPoint x: 792, endPoint y: 204, distance: 93.7
click at [789, 204] on p "300m² großes, lichtdurchflutetes Kardio- und Fitnesscenter mit extra Bewegungsr…" at bounding box center [834, 207] width 313 height 36
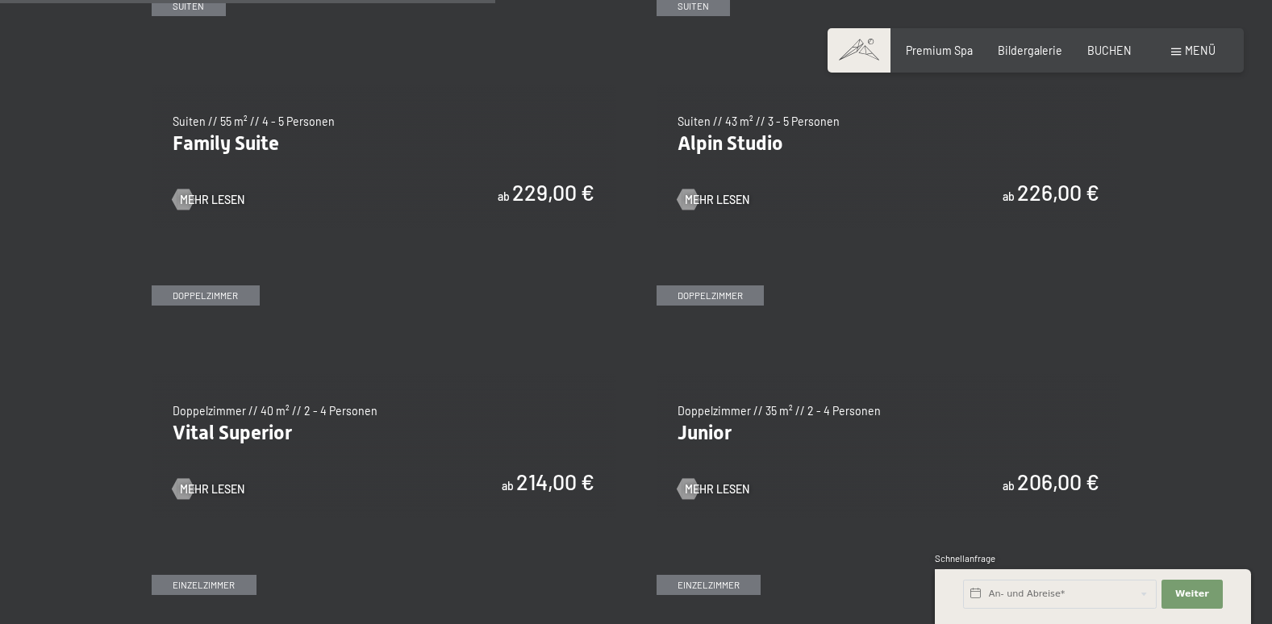
scroll to position [1855, 0]
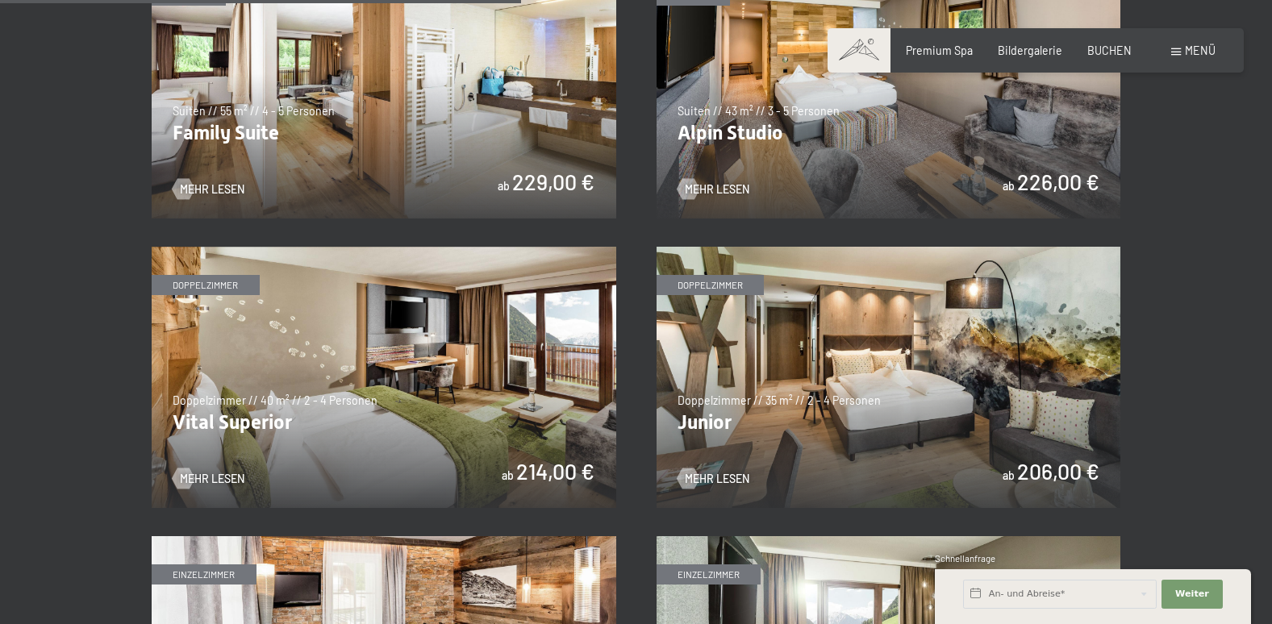
click at [431, 381] on img at bounding box center [384, 377] width 465 height 261
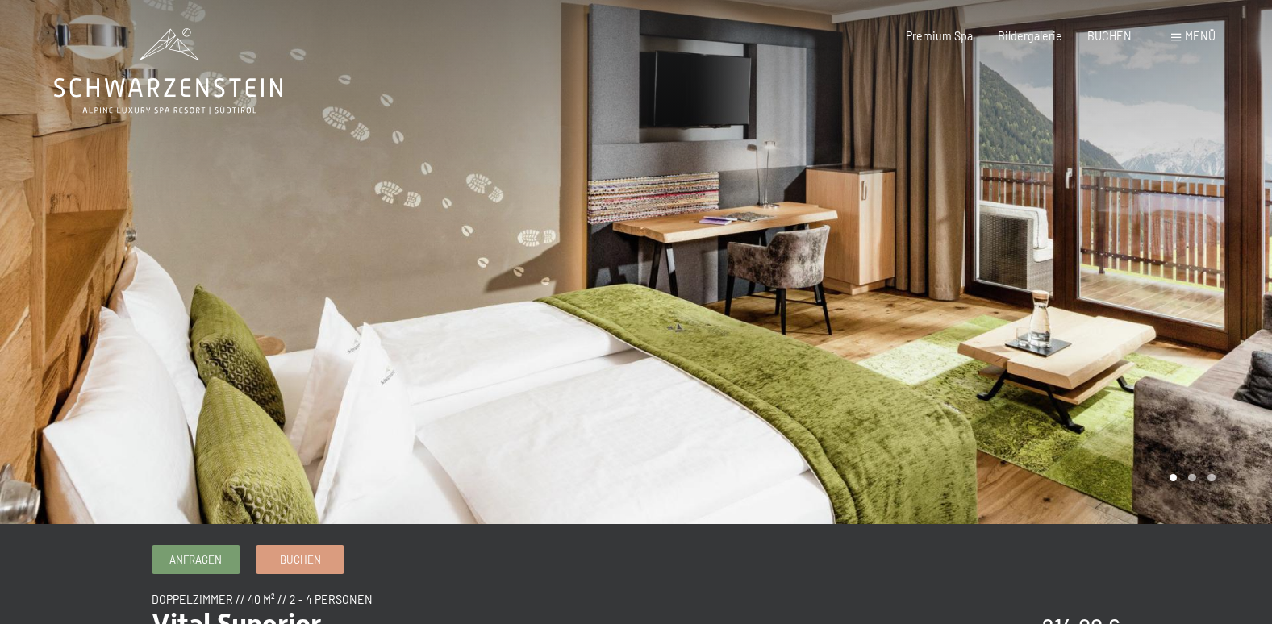
click at [1196, 482] on div at bounding box center [955, 262] width 637 height 524
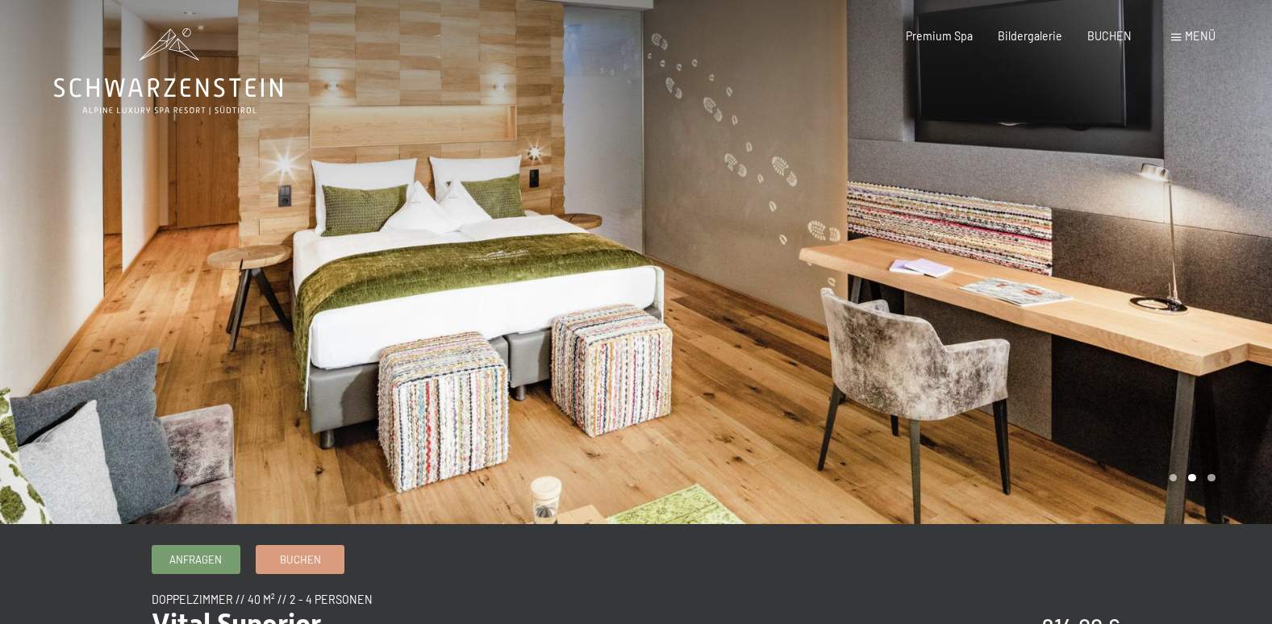
click at [1219, 461] on div at bounding box center [955, 262] width 637 height 524
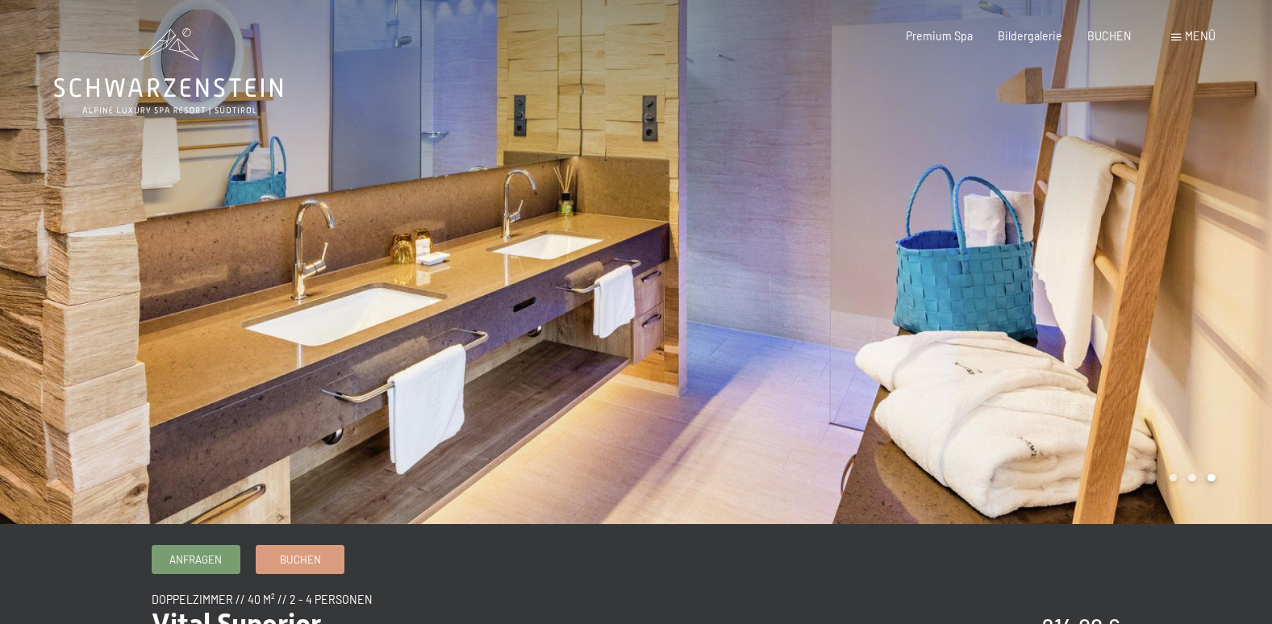
click at [40, 308] on div at bounding box center [318, 262] width 637 height 524
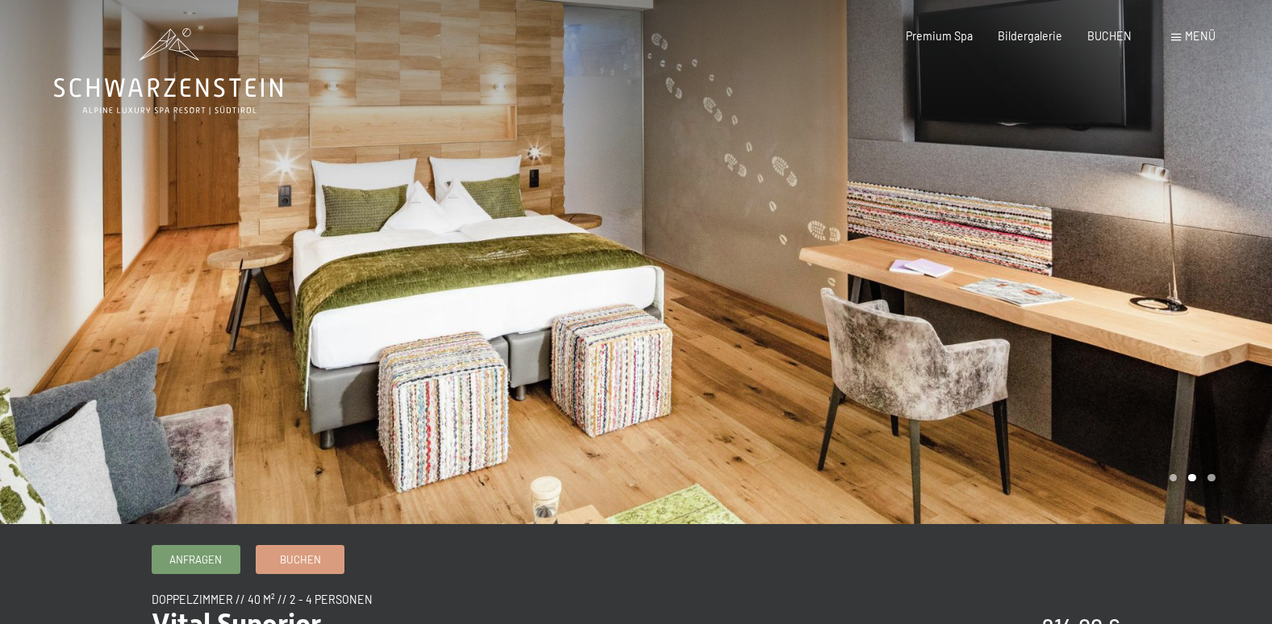
click at [40, 308] on div at bounding box center [318, 262] width 637 height 524
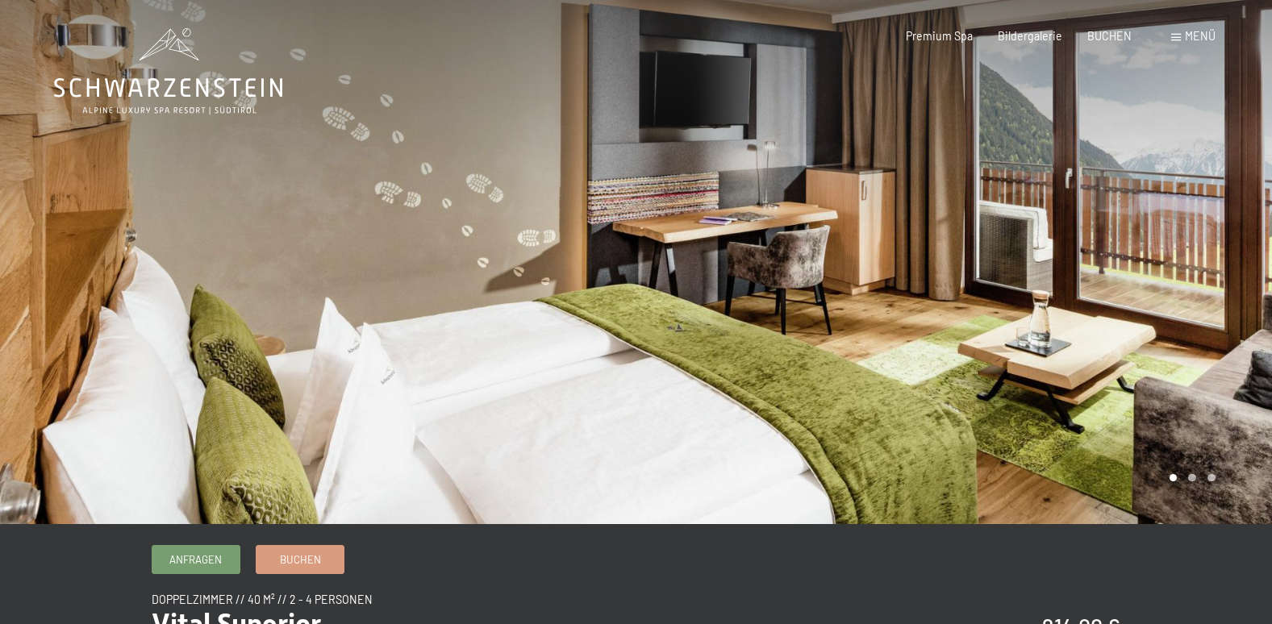
click at [1208, 42] on span "Menü" at bounding box center [1200, 36] width 31 height 14
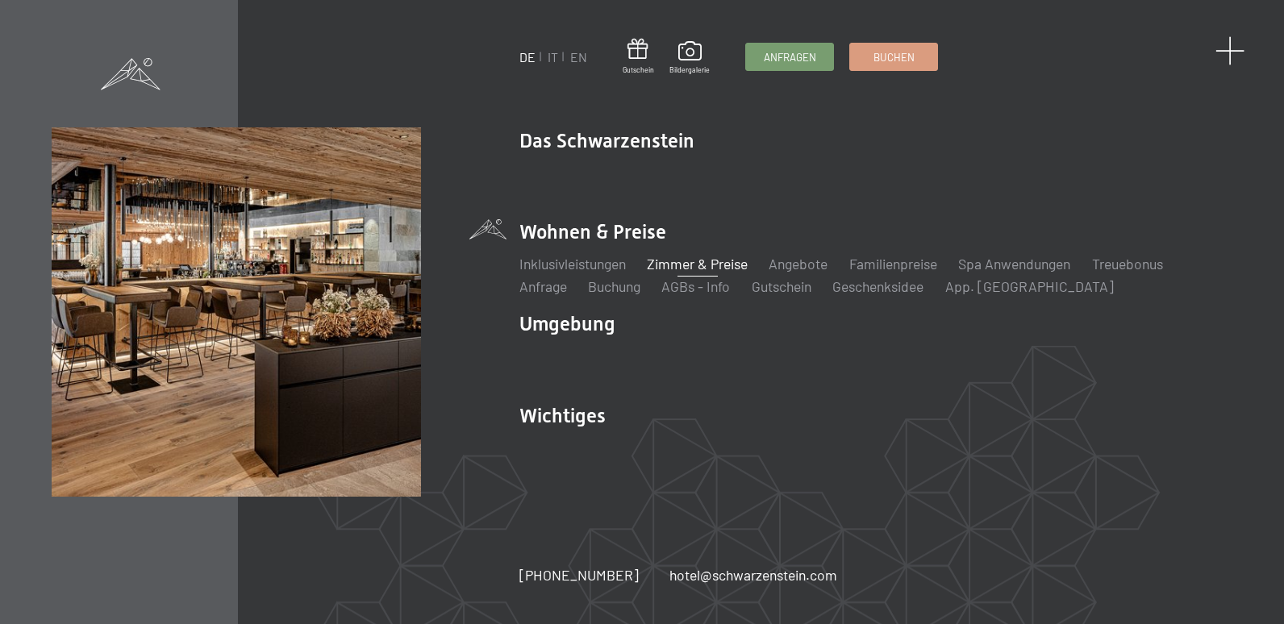
click at [1230, 40] on span at bounding box center [1231, 51] width 30 height 30
